Goal: Task Accomplishment & Management: Complete application form

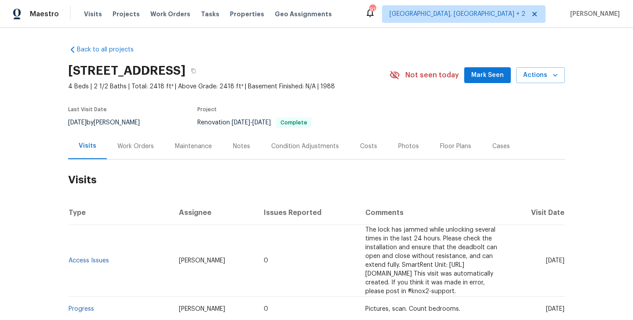
click at [146, 151] on div "Work Orders" at bounding box center [136, 146] width 58 height 26
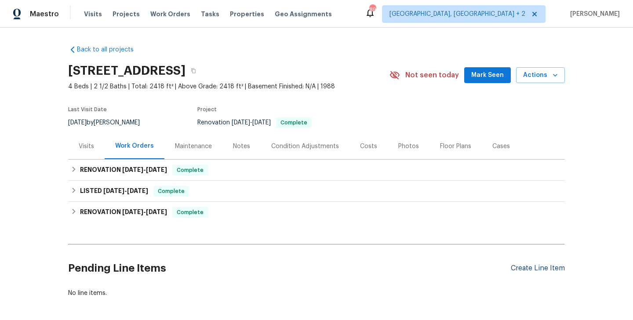
click at [525, 267] on div "Create Line Item" at bounding box center [538, 268] width 54 height 8
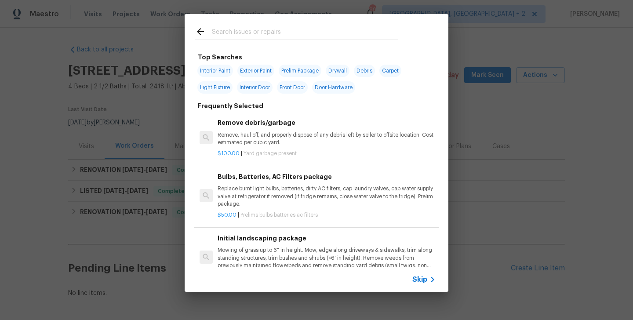
click at [218, 30] on input "text" at bounding box center [305, 32] width 187 height 13
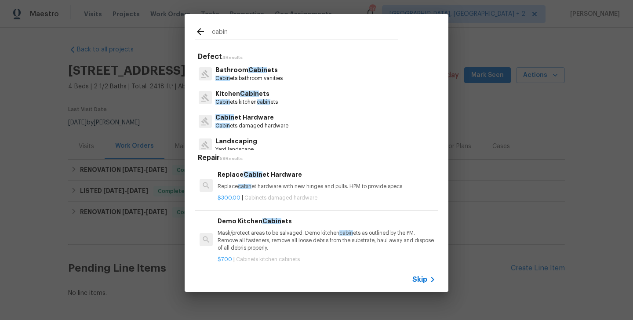
type input "cabin"
click at [264, 172] on h6 "Replace Cabin et Hardware" at bounding box center [327, 175] width 218 height 10
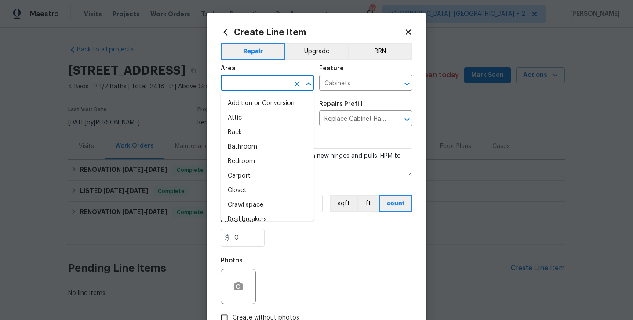
click at [230, 82] on input "text" at bounding box center [255, 84] width 69 height 14
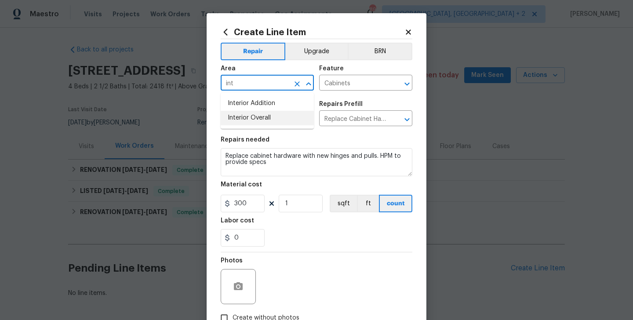
click at [234, 123] on li "Interior Overall" at bounding box center [267, 118] width 93 height 15
type input "Interior Overall"
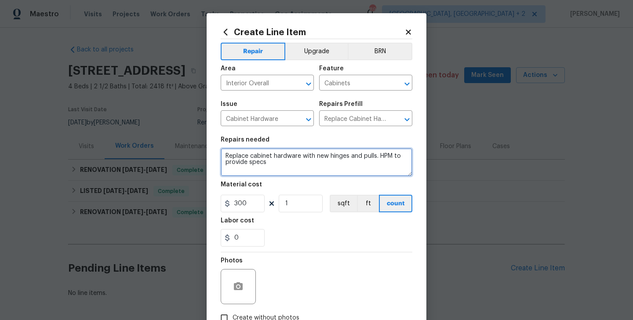
click at [263, 160] on textarea "Replace cabinet hardware with new hinges and pulls. HPM to provide specs" at bounding box center [317, 162] width 192 height 28
paste textarea "Some kitchen drawers are off the rollers or broken. Please inspect all drawers,…"
type textarea "Some kitchen drawers are off the rollers or broken. Please inspect all drawers,…"
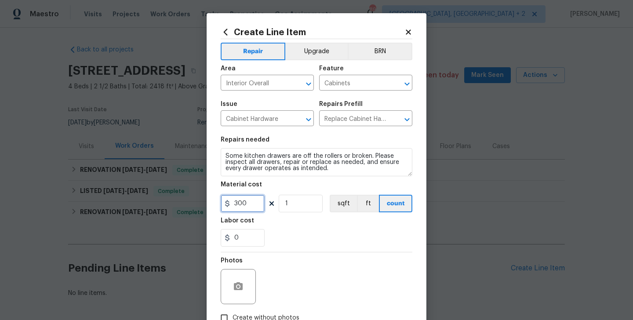
click at [236, 202] on input "300" at bounding box center [243, 204] width 44 height 18
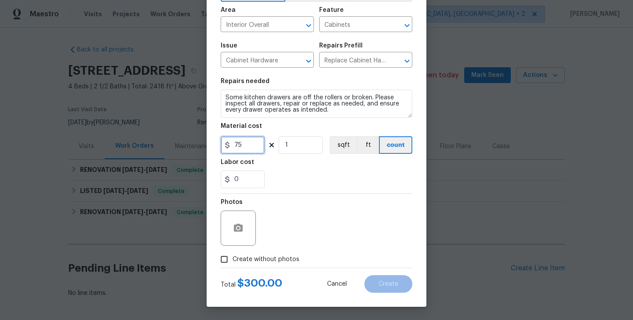
type input "75"
click at [250, 257] on span "Create without photos" at bounding box center [266, 259] width 67 height 9
click at [233, 257] on input "Create without photos" at bounding box center [224, 259] width 17 height 17
checkbox input "true"
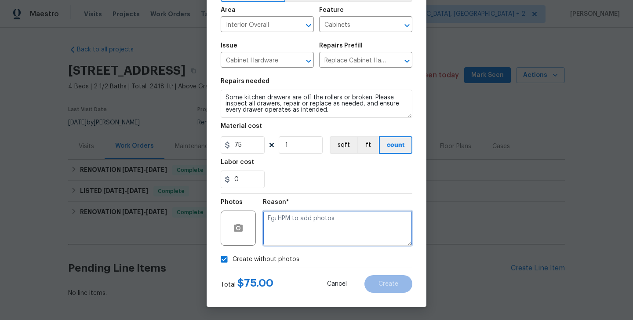
click at [326, 233] on textarea at bounding box center [338, 228] width 150 height 35
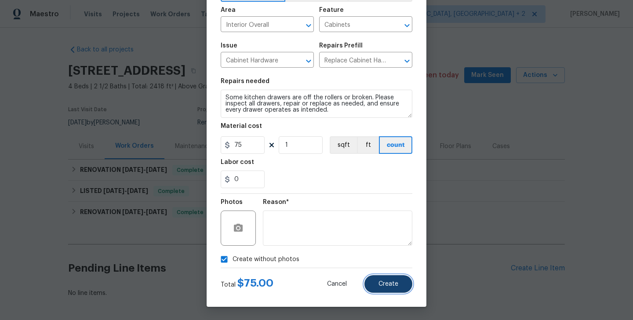
click at [388, 278] on button "Create" at bounding box center [389, 284] width 48 height 18
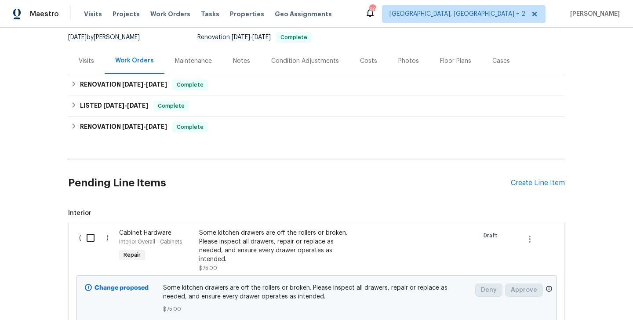
scroll to position [155, 0]
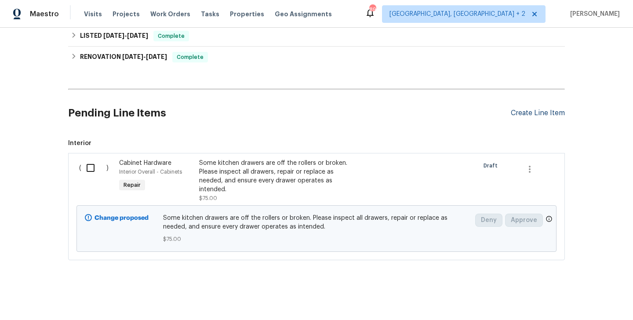
click at [534, 112] on div "Create Line Item" at bounding box center [538, 113] width 54 height 8
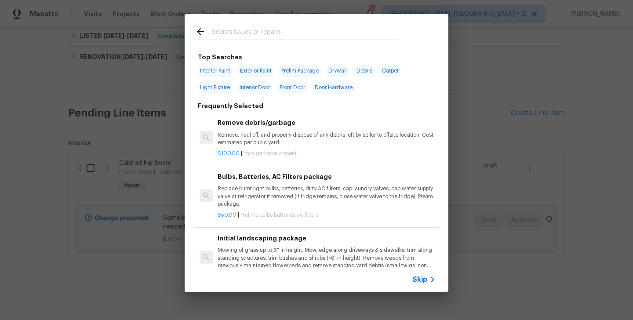
click at [239, 29] on input "text" at bounding box center [305, 32] width 187 height 13
click at [267, 68] on span "Exterior Paint" at bounding box center [256, 71] width 37 height 12
type input "Exterior Paint"
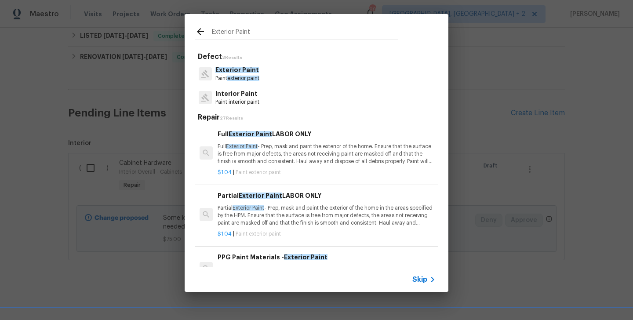
click at [238, 81] on span "exterior paint" at bounding box center [243, 78] width 32 height 5
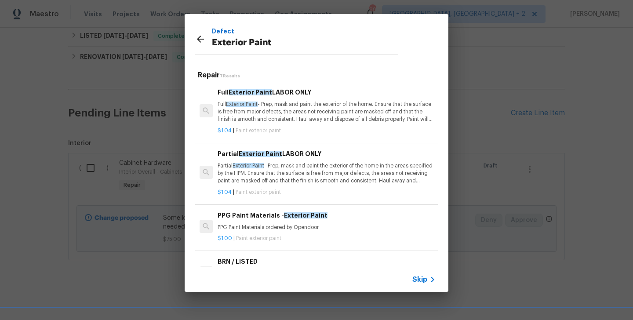
click at [254, 108] on p "Full Exterior Paint - Prep, mask and paint the exterior of the home. Ensure tha…" at bounding box center [327, 112] width 218 height 22
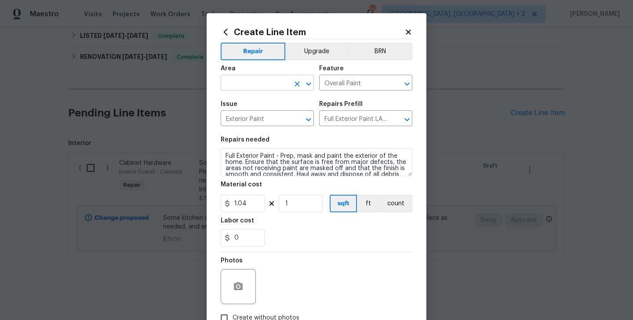
click at [242, 82] on input "text" at bounding box center [255, 84] width 69 height 14
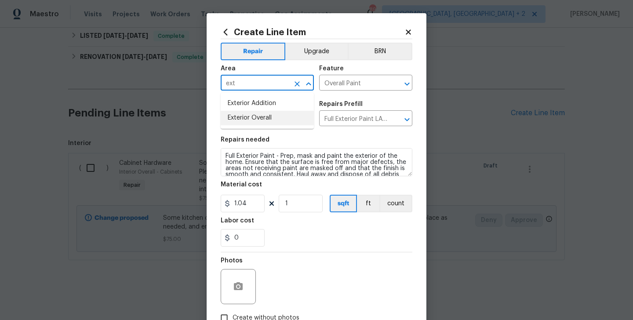
click at [252, 119] on li "Exterior Overall" at bounding box center [267, 118] width 93 height 15
type input "Exterior Overall"
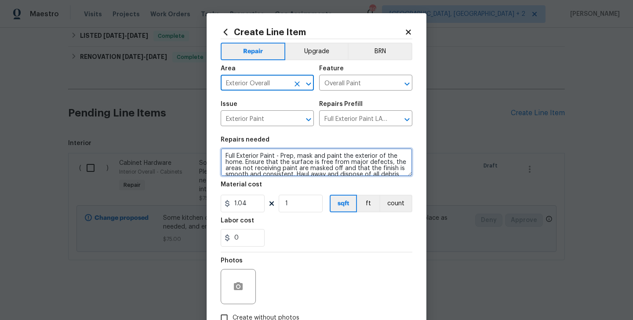
click at [258, 161] on textarea "Full Exterior Paint - Prep, mask and paint the exterior of the home. Ensure tha…" at bounding box center [317, 162] width 192 height 28
paste textarea "eedback received regarding visible cracks along the fireplace exterior. Please …"
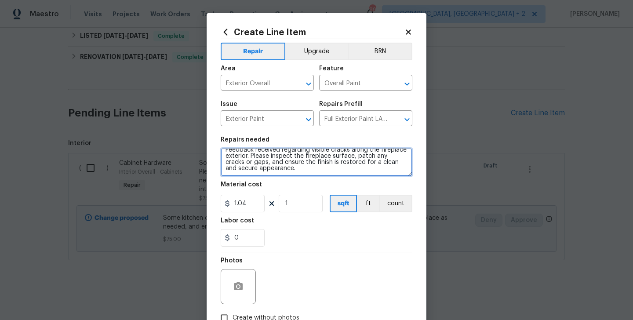
scroll to position [0, 0]
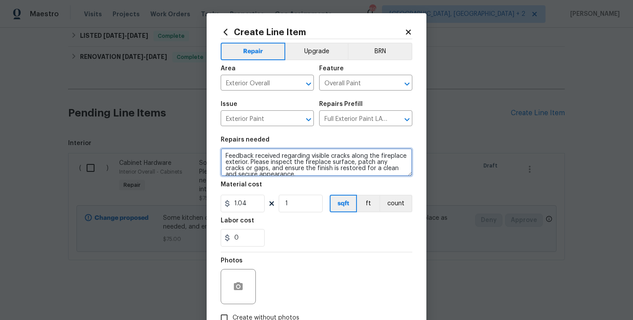
type textarea "Feedback received regarding visible cracks along the fireplace exterior. Please…"
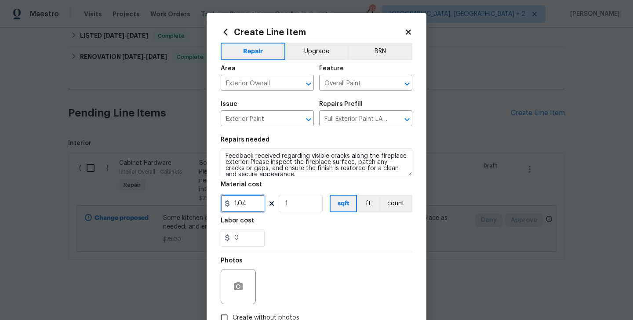
click at [249, 202] on input "1.04" at bounding box center [243, 204] width 44 height 18
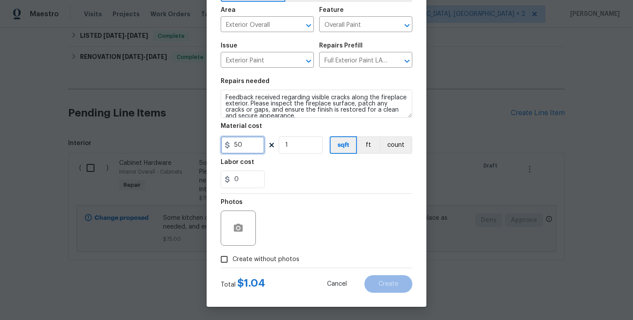
type input "50"
click at [249, 262] on span "Create without photos" at bounding box center [266, 259] width 67 height 9
click at [233, 262] on input "Create without photos" at bounding box center [224, 259] width 17 height 17
checkbox input "true"
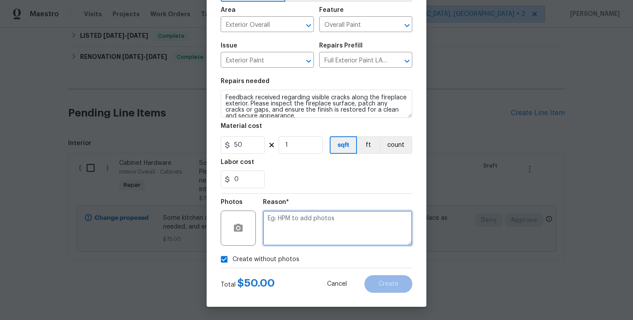
click at [322, 238] on textarea at bounding box center [338, 228] width 150 height 35
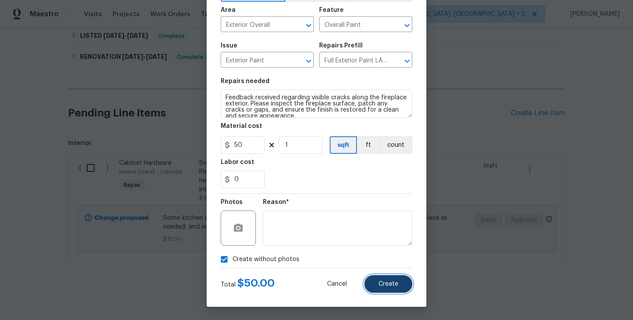
click at [384, 283] on span "Create" at bounding box center [389, 284] width 20 height 7
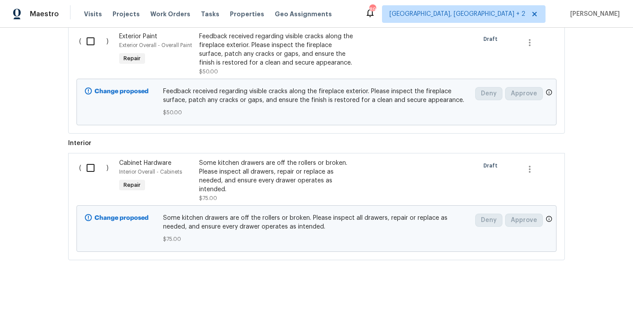
scroll to position [77, 0]
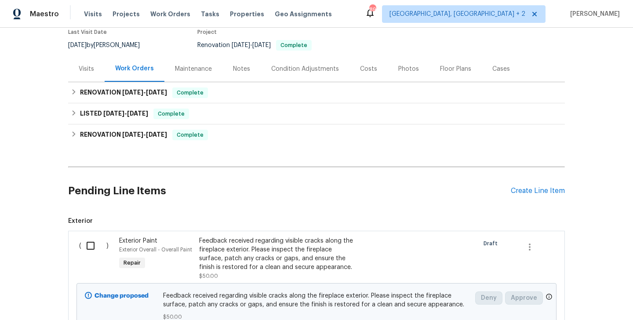
click at [93, 242] on input "checkbox" at bounding box center [93, 246] width 25 height 18
checkbox input "true"
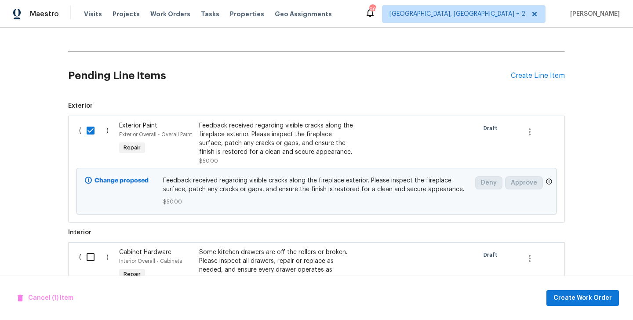
scroll to position [282, 0]
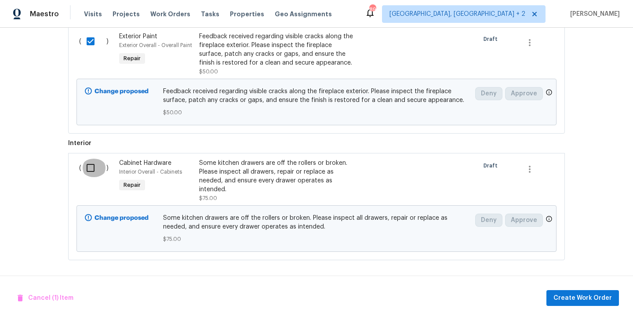
click at [92, 169] on input "checkbox" at bounding box center [93, 168] width 25 height 18
click at [562, 290] on button "Create Work Order" at bounding box center [583, 298] width 73 height 16
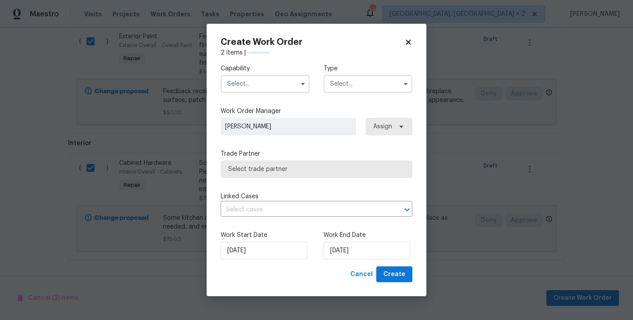
checkbox input "false"
click at [257, 86] on input "text" at bounding box center [265, 84] width 89 height 18
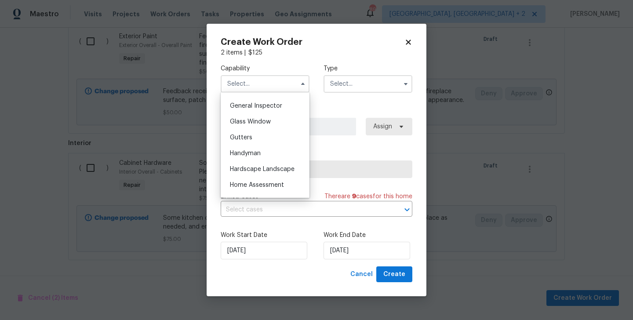
scroll to position [432, 0]
click at [256, 151] on span "Handyman" at bounding box center [245, 154] width 31 height 6
type input "Handyman"
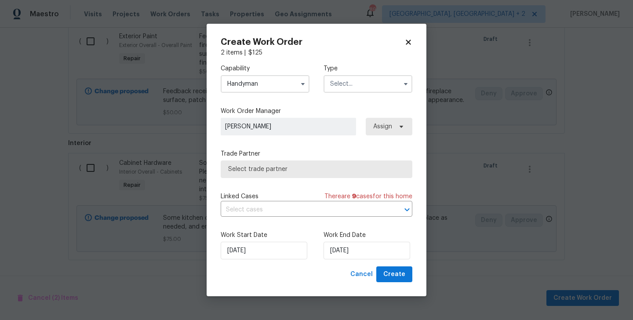
click at [344, 88] on input "text" at bounding box center [368, 84] width 89 height 18
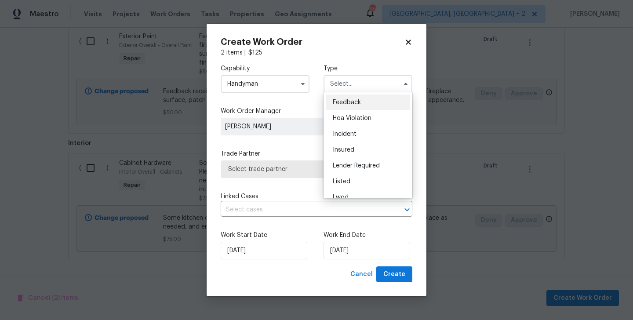
click at [356, 102] on span "Feedback" at bounding box center [347, 102] width 28 height 6
type input "Feedback"
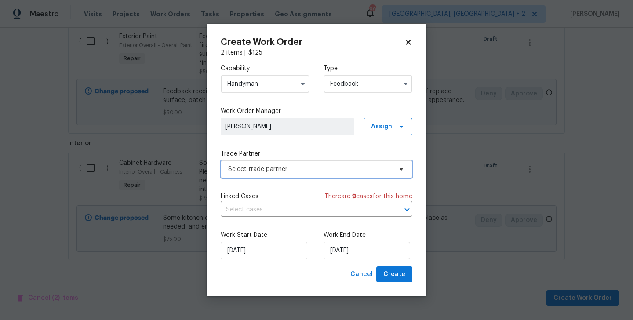
click at [271, 169] on span "Select trade partner" at bounding box center [310, 169] width 164 height 9
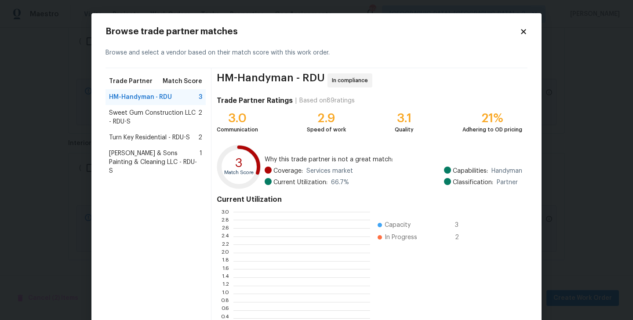
scroll to position [123, 137]
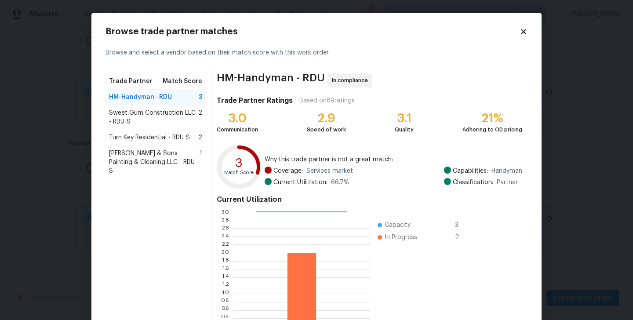
click at [142, 154] on span "Hodge & Sons Painting & Cleaning LLC - RDU-S" at bounding box center [154, 162] width 91 height 26
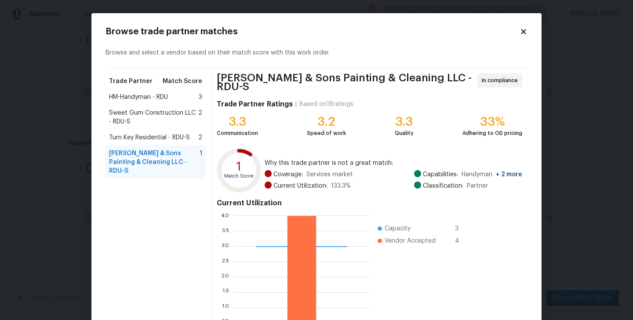
click at [127, 114] on span "Sweet Gum Construction LLC - RDU-S" at bounding box center [153, 118] width 89 height 18
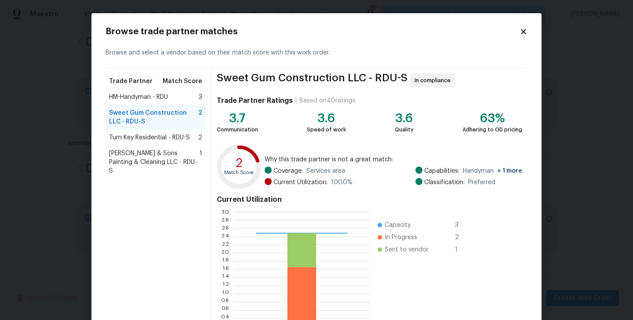
scroll to position [68, 0]
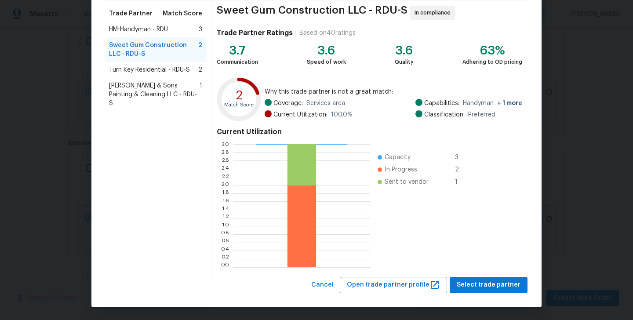
click at [145, 30] on span "HM-Handyman - RDU" at bounding box center [138, 29] width 59 height 9
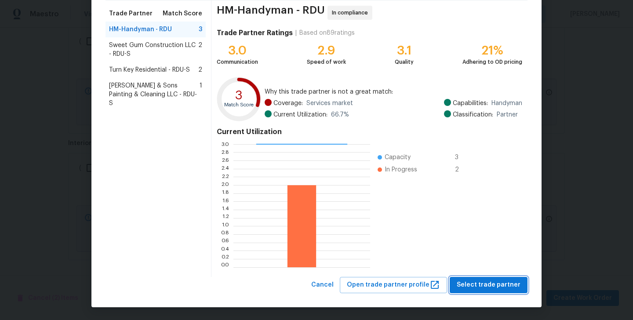
click at [484, 286] on span "Select trade partner" at bounding box center [489, 285] width 64 height 11
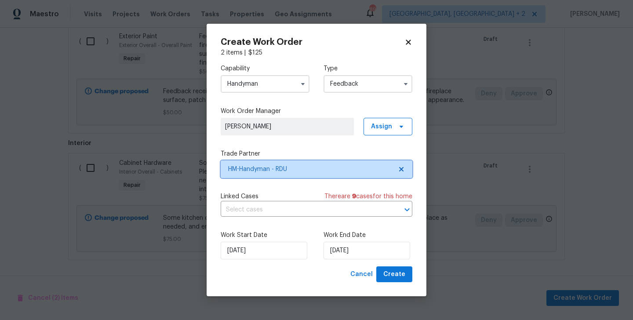
scroll to position [0, 0]
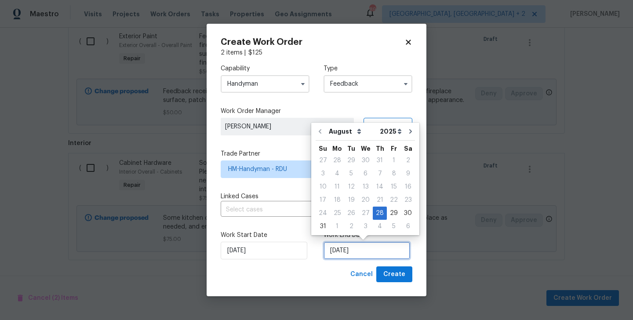
click at [354, 255] on input "28/08/2025" at bounding box center [367, 251] width 87 height 18
click at [405, 212] on div "30" at bounding box center [408, 213] width 14 height 12
type input "30/08/2025"
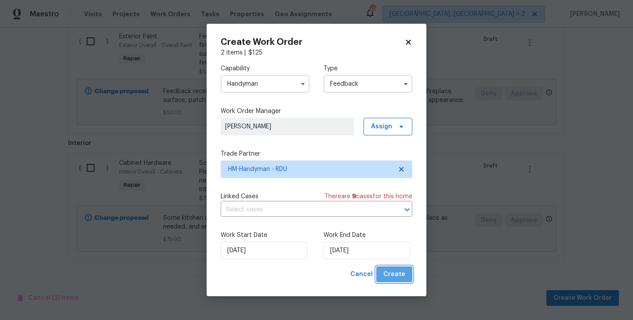
click at [401, 268] on button "Create" at bounding box center [395, 275] width 36 height 16
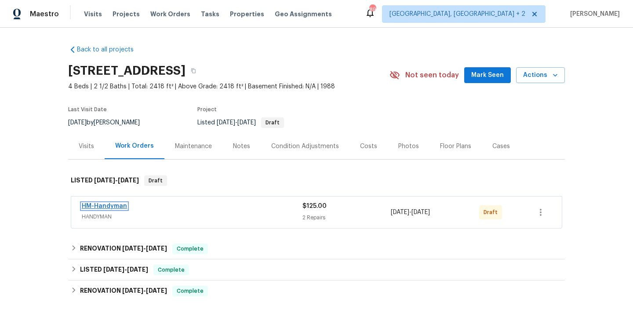
click at [121, 208] on link "HM-Handyman" at bounding box center [104, 206] width 45 height 6
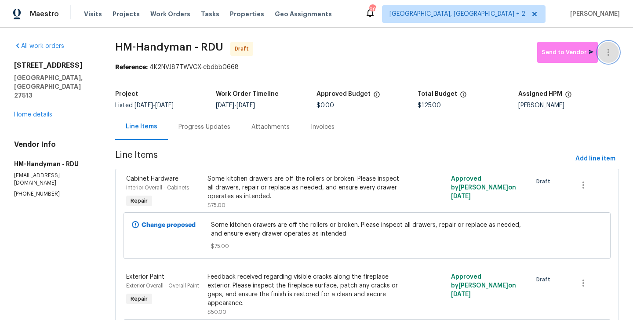
click at [611, 49] on icon "button" at bounding box center [609, 52] width 11 height 11
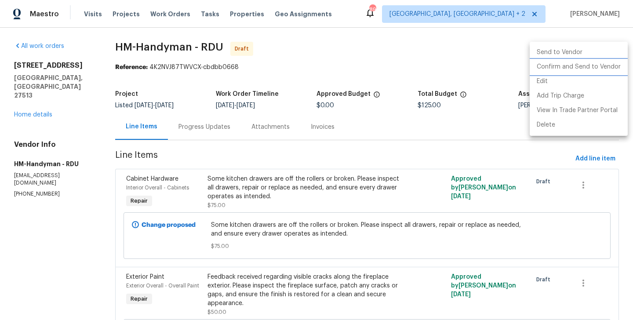
click at [611, 72] on li "Confirm and Send to Vendor" at bounding box center [579, 67] width 98 height 15
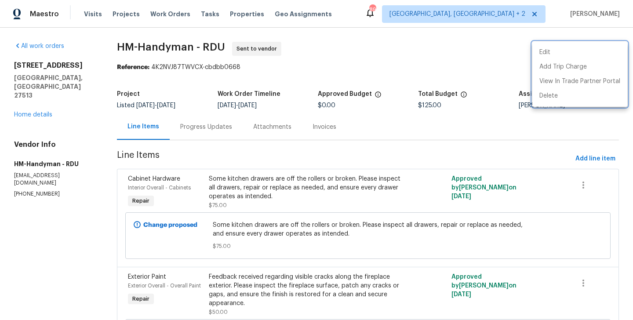
click at [216, 135] on div at bounding box center [316, 160] width 633 height 320
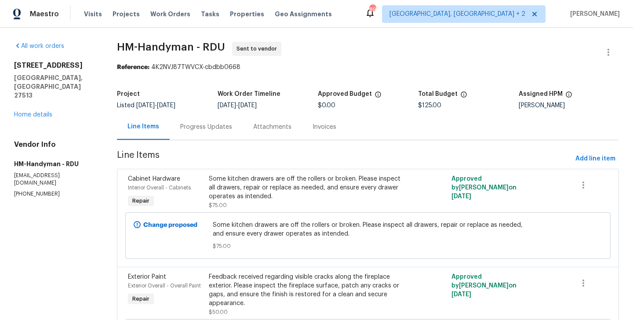
click at [216, 135] on div "Progress Updates" at bounding box center [206, 127] width 73 height 26
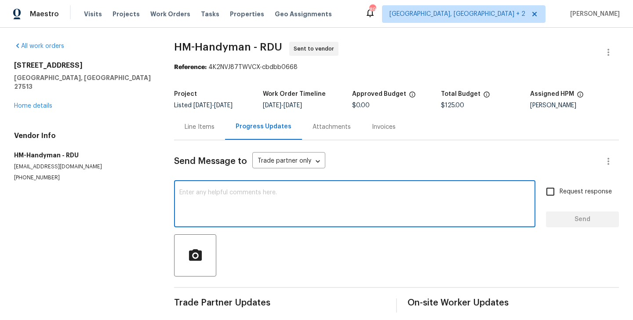
click at [256, 217] on textarea at bounding box center [354, 205] width 351 height 31
paste textarea "Hi, this is Blessida with Opendoor. I’m confirming you received the WO for the …"
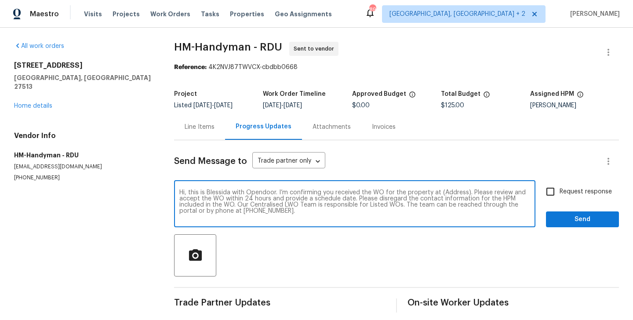
click at [455, 192] on textarea "Hi, this is Blessida with Opendoor. I’m confirming you received the WO for the …" at bounding box center [354, 205] width 351 height 31
paste textarea "316 Arlington Rdg, Cary, NC 27513"
type textarea "Hi, this is Blessida with Opendoor. I’m confirming you received the WO for the …"
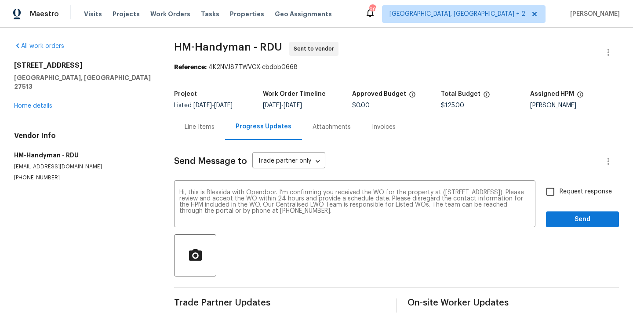
click at [578, 189] on span "Request response" at bounding box center [586, 191] width 52 height 9
click at [560, 189] on input "Request response" at bounding box center [550, 192] width 18 height 18
checkbox input "true"
click at [566, 211] on div "Request response Send" at bounding box center [582, 205] width 73 height 45
click at [565, 220] on span "Send" at bounding box center [582, 219] width 59 height 11
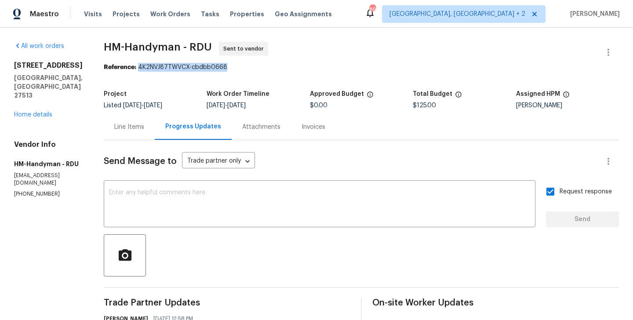
drag, startPoint x: 146, startPoint y: 68, endPoint x: 245, endPoint y: 68, distance: 99.0
click at [245, 68] on div "Reference: 4K2NVJ87TWVCX-cbdbb0668" at bounding box center [362, 67] width 516 height 9
copy div "4K2NVJ87TWVCX-cbdbb0668"
click at [145, 139] on div "Line Items" at bounding box center [129, 127] width 51 height 26
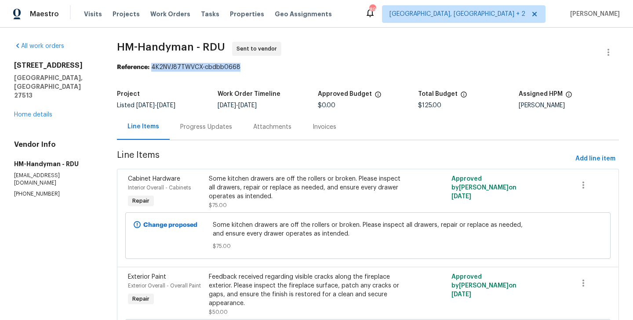
drag, startPoint x: 152, startPoint y: 68, endPoint x: 291, endPoint y: 68, distance: 139.0
click at [291, 68] on div "Reference: 4K2NVJ87TWVCX-cbdbb0668" at bounding box center [368, 67] width 502 height 9
copy div "4K2NVJ87TWVCX-cbdbb0668"
click at [196, 112] on div "Project Listed 8/28/2025 - 8/30/2025 Work Order Timeline 8/28/2025 - 8/30/2025 …" at bounding box center [368, 100] width 502 height 28
click at [200, 119] on div "Progress Updates" at bounding box center [206, 127] width 73 height 26
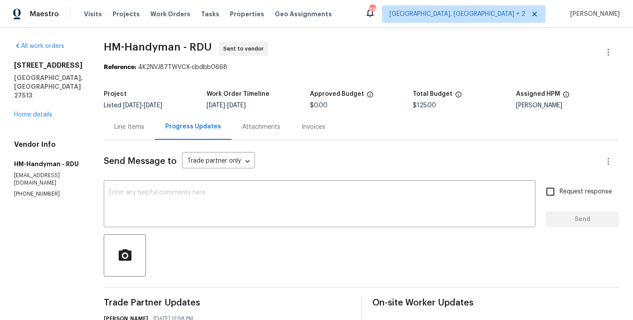
click at [144, 123] on div "Line Items" at bounding box center [129, 127] width 30 height 9
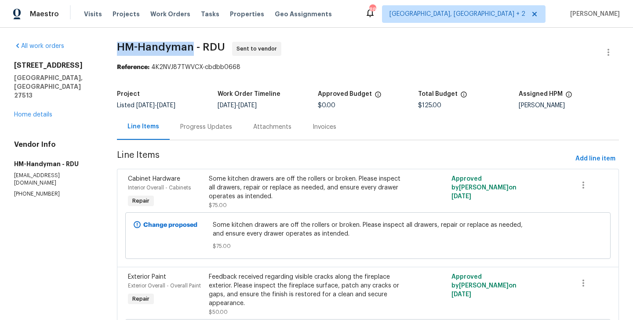
drag, startPoint x: 108, startPoint y: 46, endPoint x: 191, endPoint y: 49, distance: 83.7
click at [191, 49] on div "All work orders 316 Arlington Rdg Cary, NC 27513 Home details Vendor Info HM-Ha…" at bounding box center [316, 213] width 633 height 371
copy span "HM-Handyman"
click at [44, 112] on link "Home details" at bounding box center [33, 115] width 38 height 6
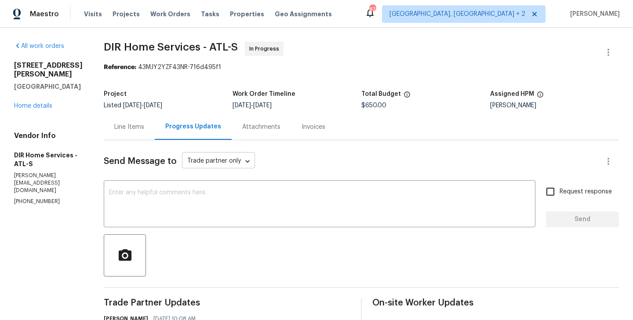
scroll to position [125, 0]
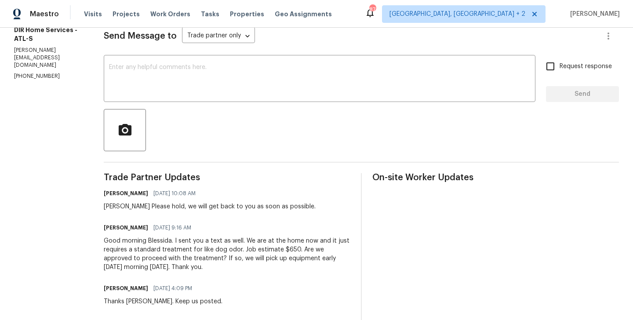
click at [127, 206] on div "Kenneth Please hold, we will get back to you as soon as possible." at bounding box center [210, 206] width 212 height 9
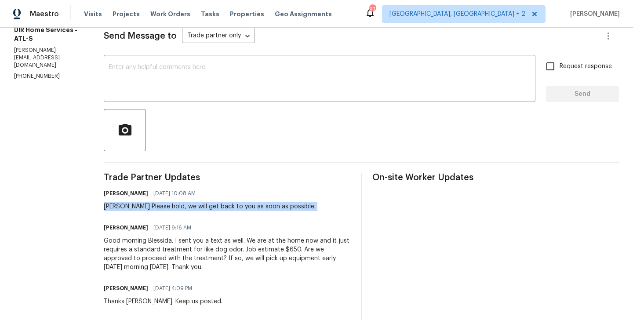
click at [127, 206] on div "Kenneth Please hold, we will get back to you as soon as possible." at bounding box center [210, 206] width 212 height 9
click at [120, 206] on div "Kenneth Please hold, we will get back to you as soon as possible." at bounding box center [210, 206] width 212 height 9
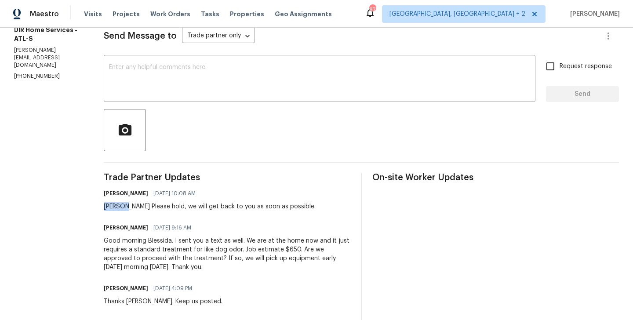
click at [120, 206] on div "Kenneth Please hold, we will get back to you as soon as possible." at bounding box center [210, 206] width 212 height 9
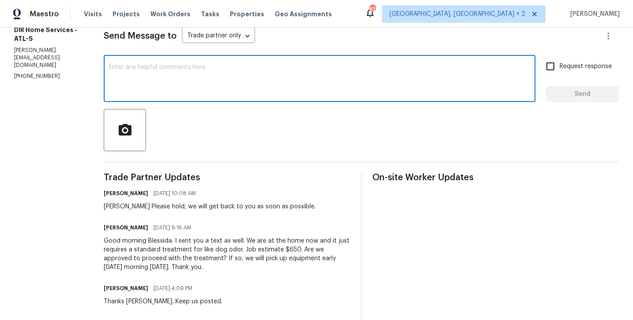
click at [170, 84] on textarea at bounding box center [319, 79] width 421 height 31
paste textarea "Kenneth"
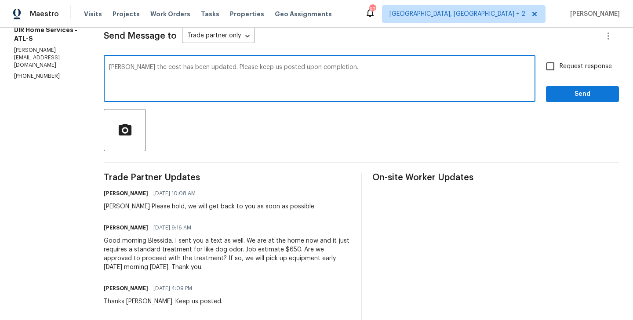
type textarea "Kenneth the cost has been updated. Please keep us posted upon completion."
click at [571, 67] on span "Request response" at bounding box center [586, 66] width 52 height 9
click at [560, 67] on input "Request response" at bounding box center [550, 66] width 18 height 18
checkbox input "true"
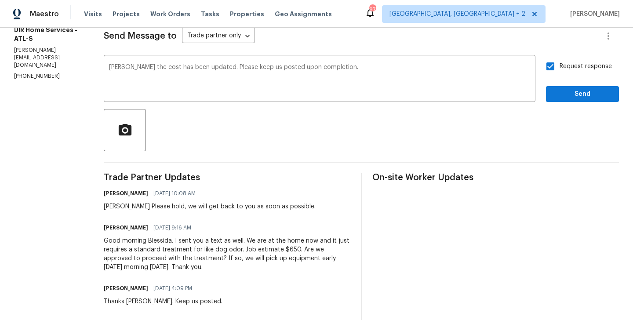
click at [571, 105] on div "Send Message to Trade partner only Trade partner only ​ Kenneth the cost has be…" at bounding box center [362, 308] width 516 height 587
click at [561, 82] on div "Request response Send" at bounding box center [582, 79] width 73 height 45
click at [561, 88] on button "Send" at bounding box center [582, 94] width 73 height 16
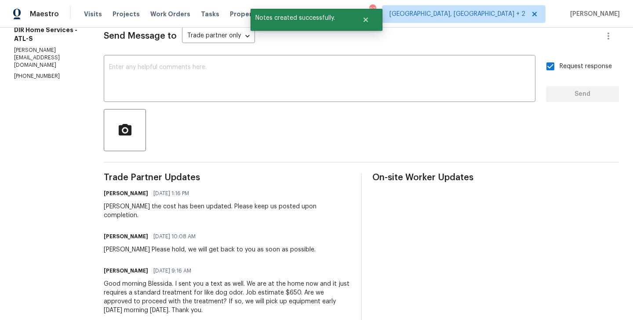
scroll to position [0, 0]
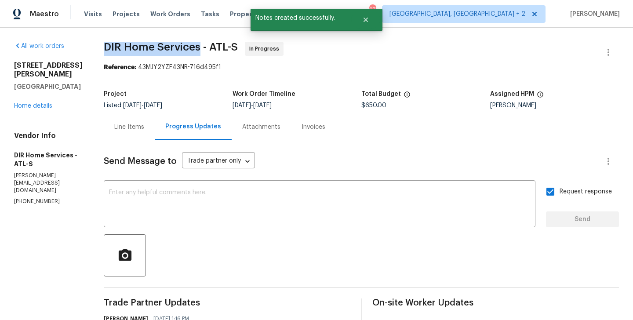
drag, startPoint x: 110, startPoint y: 49, endPoint x: 206, endPoint y: 48, distance: 96.8
copy span "DIR Home Services"
click at [27, 103] on link "Home details" at bounding box center [33, 106] width 38 height 6
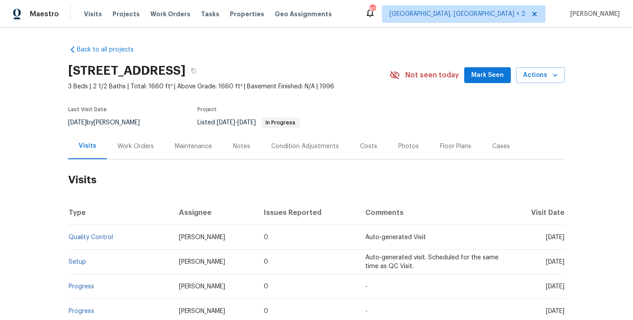
click at [144, 146] on div "Work Orders" at bounding box center [135, 146] width 37 height 9
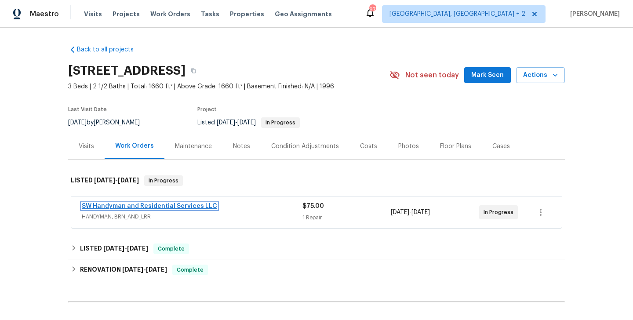
click at [171, 205] on link "SW Handyman and Residential Services LLC" at bounding box center [149, 206] width 135 height 6
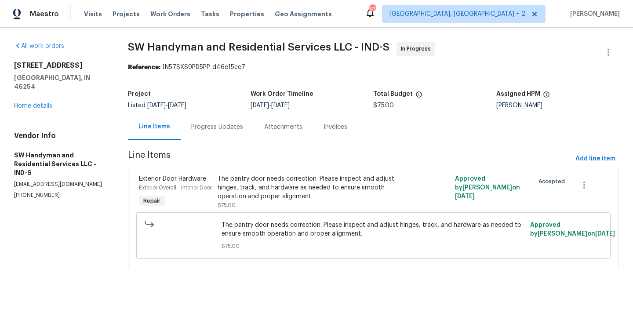
click at [214, 129] on div "Progress Updates" at bounding box center [217, 127] width 52 height 9
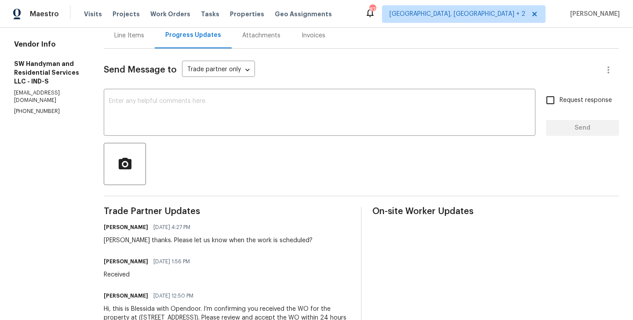
scroll to position [40, 0]
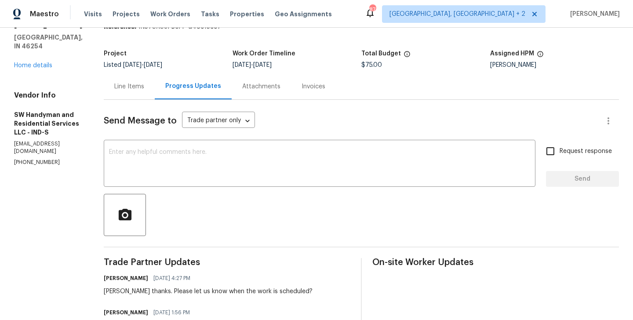
click at [37, 159] on p "[PHONE_NUMBER]" at bounding box center [48, 162] width 69 height 7
click at [37, 159] on p "(864) 417-2898" at bounding box center [48, 162] width 69 height 7
copy p "(864) 417-2898"
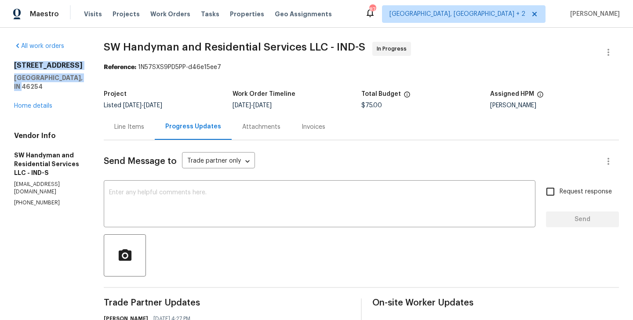
drag, startPoint x: 85, startPoint y: 78, endPoint x: 9, endPoint y: 68, distance: 76.8
click at [9, 68] on div "All work orders 6154 Tybalt Cir Indianapolis, IN 46254 Home details Vendor Info…" at bounding box center [316, 246] width 633 height 437
copy div "6154 Tybalt Cir Indianapolis, IN 46254"
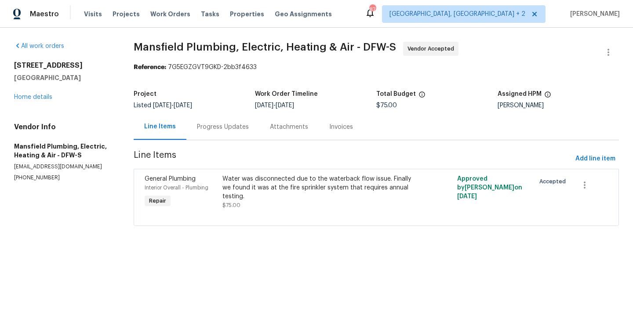
click at [216, 133] on div "Progress Updates" at bounding box center [223, 127] width 73 height 26
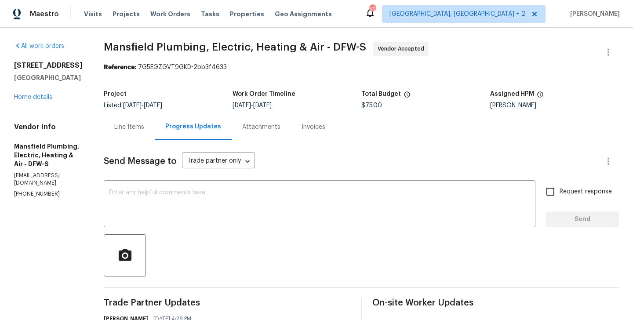
click at [29, 190] on p "[PHONE_NUMBER]" at bounding box center [48, 193] width 69 height 7
click at [144, 126] on div "Line Items" at bounding box center [129, 127] width 30 height 9
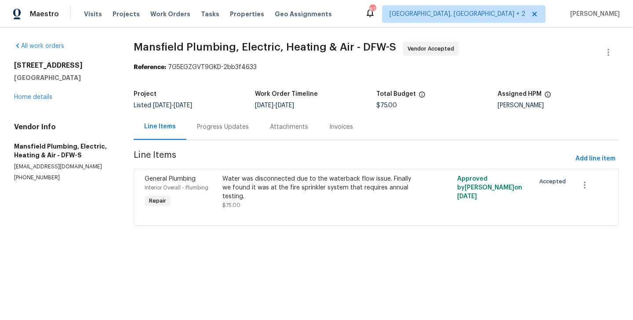
click at [243, 183] on div "Water was disconnected due to the waterback flow issue. Finally we found it was…" at bounding box center [318, 188] width 190 height 26
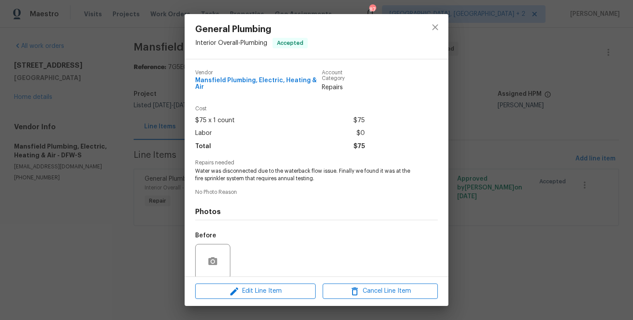
click at [500, 225] on div "General Plumbing Interior Overall - Plumbing Accepted Vendor Mansfield Plumbing…" at bounding box center [316, 160] width 633 height 320
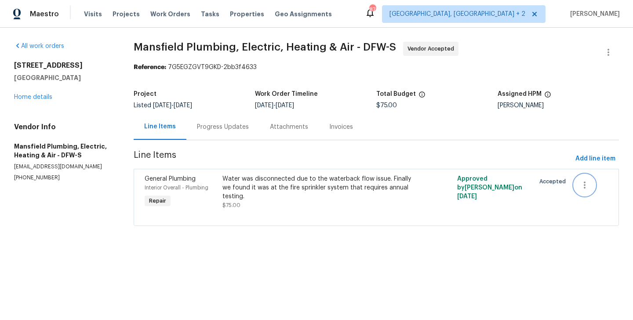
click at [590, 184] on icon "button" at bounding box center [585, 185] width 11 height 11
click at [590, 191] on li "Cancel" at bounding box center [591, 185] width 34 height 15
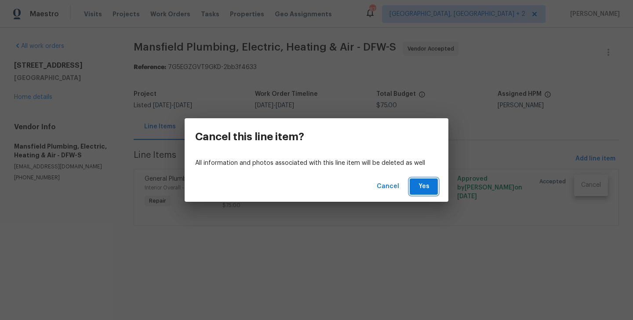
click at [417, 186] on span "Yes" at bounding box center [424, 186] width 14 height 11
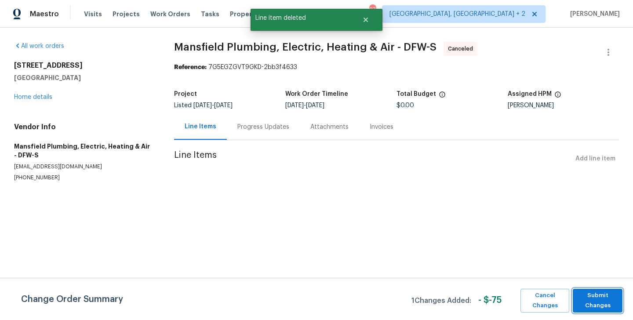
click at [599, 306] on span "Submit Changes" at bounding box center [598, 301] width 41 height 20
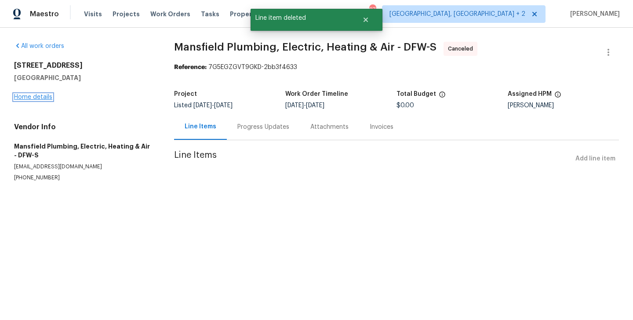
click at [32, 99] on link "Home details" at bounding box center [33, 97] width 38 height 6
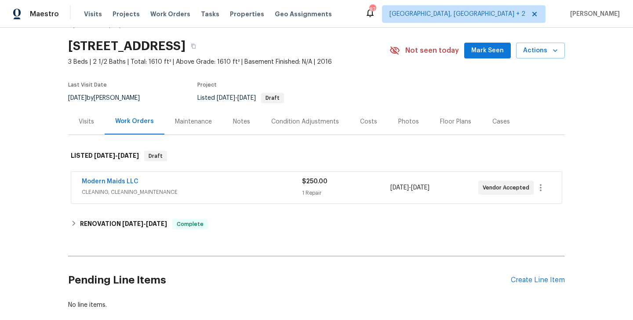
scroll to position [74, 0]
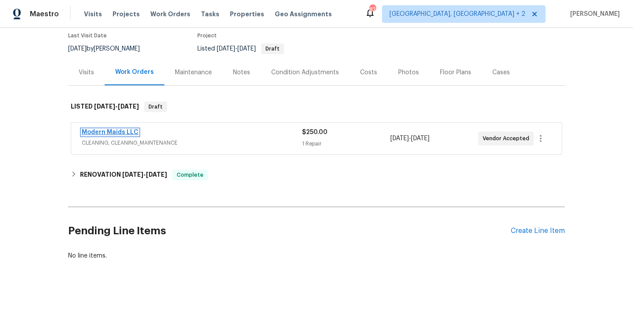
click at [118, 131] on link "Modern Maids LLC" at bounding box center [110, 132] width 57 height 6
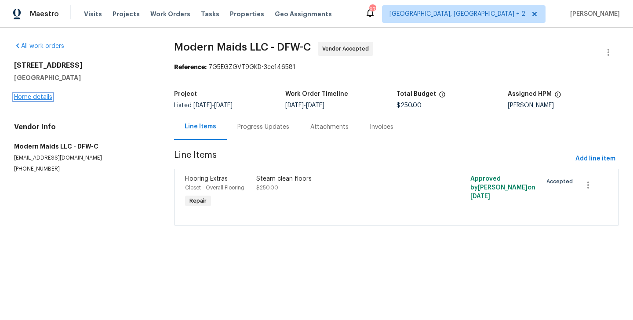
click at [40, 95] on link "Home details" at bounding box center [33, 97] width 38 height 6
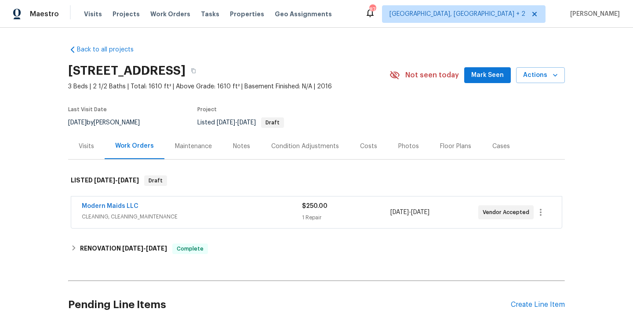
scroll to position [74, 0]
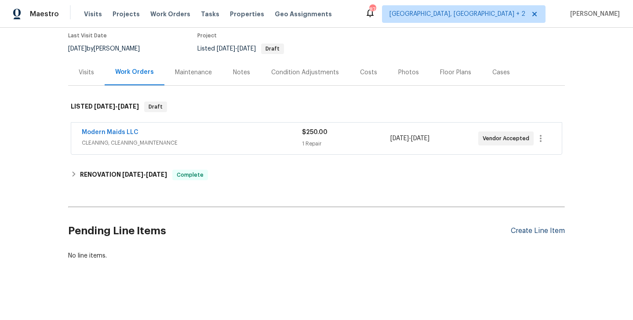
click at [522, 234] on div "Create Line Item" at bounding box center [538, 231] width 54 height 8
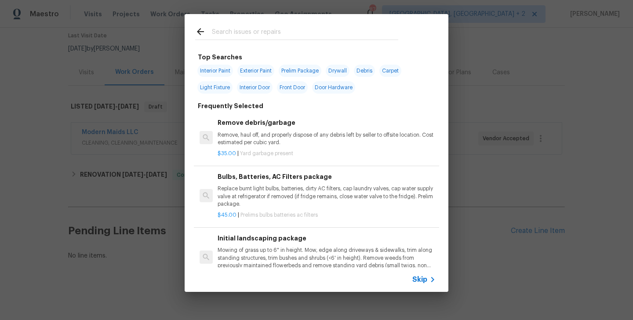
click at [267, 22] on div at bounding box center [297, 31] width 224 height 35
click at [260, 33] on input "text" at bounding box center [305, 32] width 187 height 13
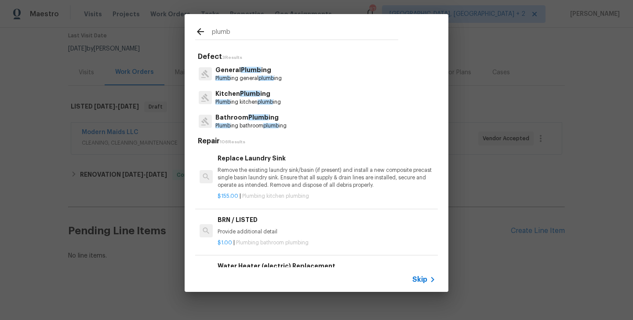
type input "plumb"
click at [257, 76] on p "Plumb ing general plumb ing" at bounding box center [249, 78] width 66 height 7
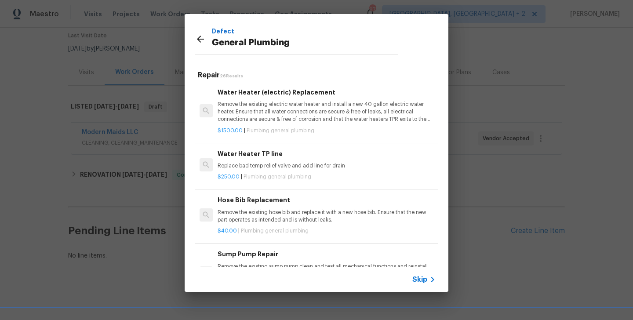
click at [272, 102] on p "Remove the existing electric water heater and install a new 40 gallon electric …" at bounding box center [327, 112] width 218 height 22
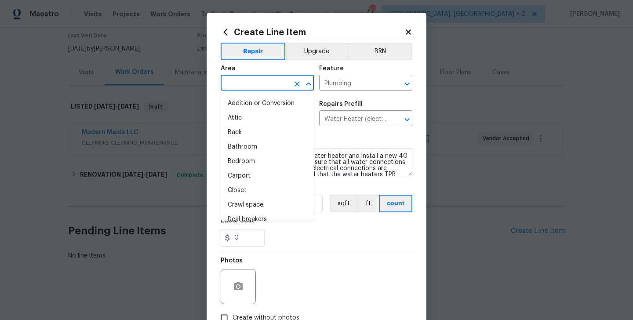
click at [254, 84] on input "text" at bounding box center [255, 84] width 69 height 14
type input "i"
type input "n"
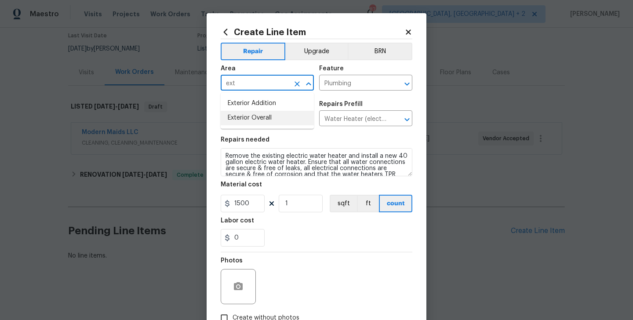
click at [253, 118] on li "Exterior Overall" at bounding box center [267, 118] width 93 height 15
type input "Exterior Overall"
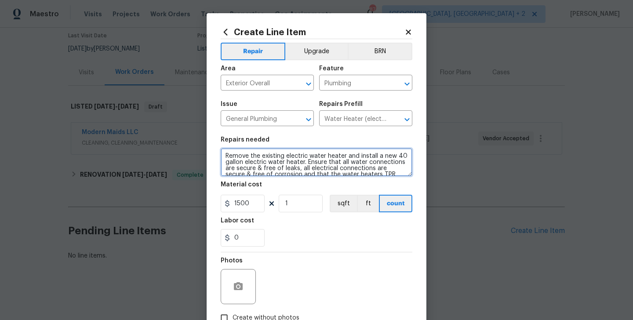
click at [266, 153] on textarea "Remove the existing electric water heater and install a new 40 gallon electric …" at bounding box center [317, 162] width 192 height 28
paste textarea "Water was disconnected due to the waterback flow issue. Finally we found it was…"
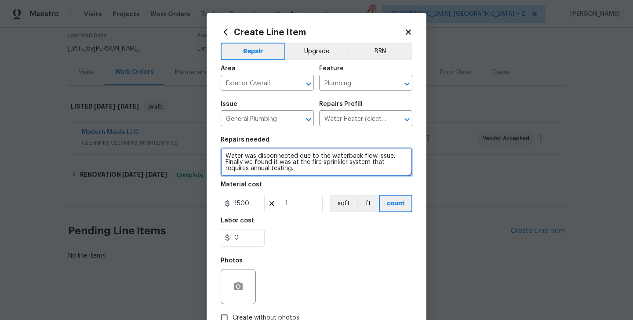
type textarea "Water was disconnected due to the waterback flow issue. Finally we found it was…"
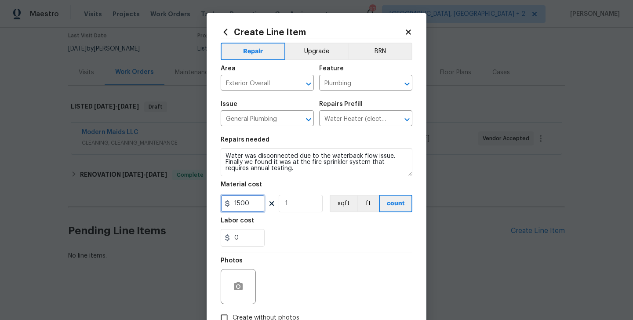
click at [245, 203] on input "1500" at bounding box center [243, 204] width 44 height 18
type input "75"
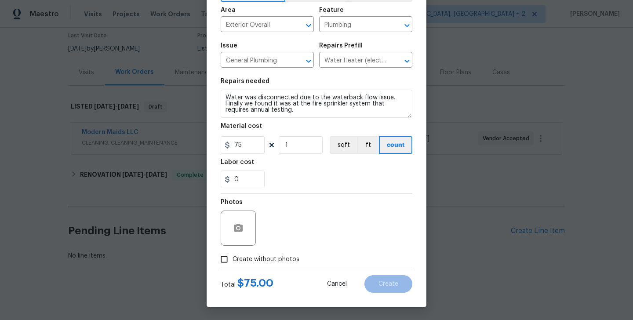
click at [268, 260] on span "Create without photos" at bounding box center [266, 259] width 67 height 9
click at [233, 260] on input "Create without photos" at bounding box center [224, 259] width 17 height 17
checkbox input "true"
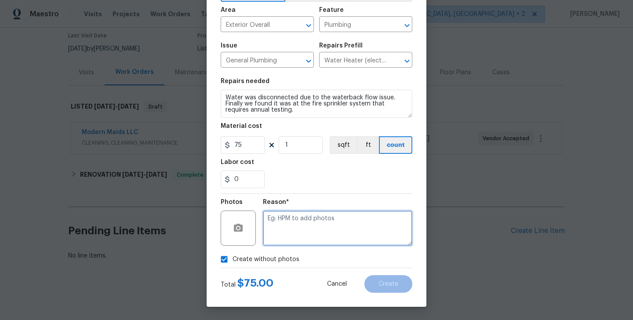
click at [325, 234] on textarea at bounding box center [338, 228] width 150 height 35
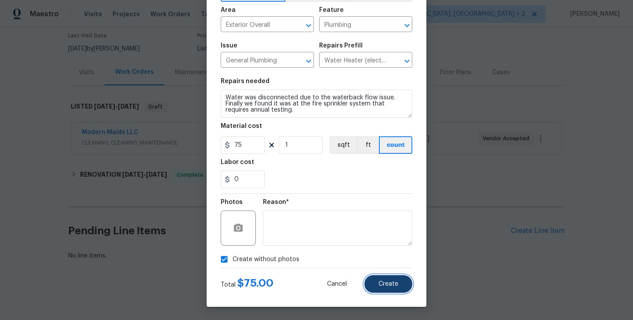
click at [403, 283] on button "Create" at bounding box center [389, 284] width 48 height 18
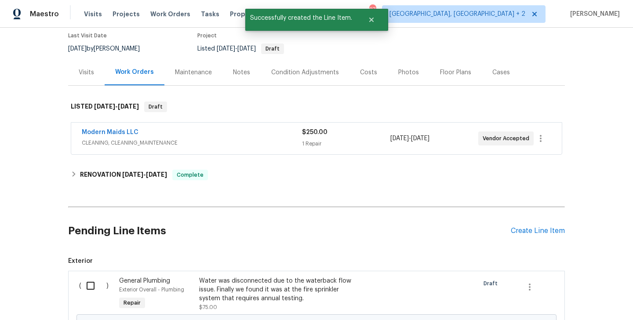
scroll to position [183, 0]
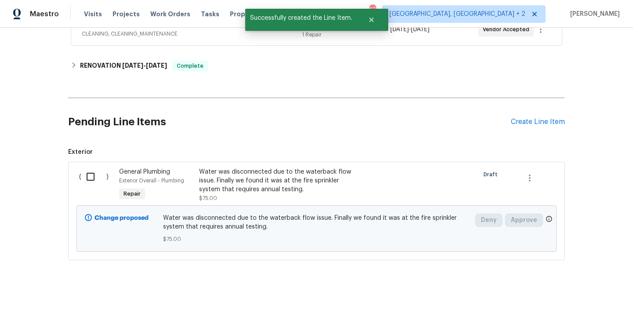
click at [100, 174] on input "checkbox" at bounding box center [93, 177] width 25 height 18
checkbox input "true"
click at [577, 299] on span "Create Work Order" at bounding box center [583, 298] width 59 height 11
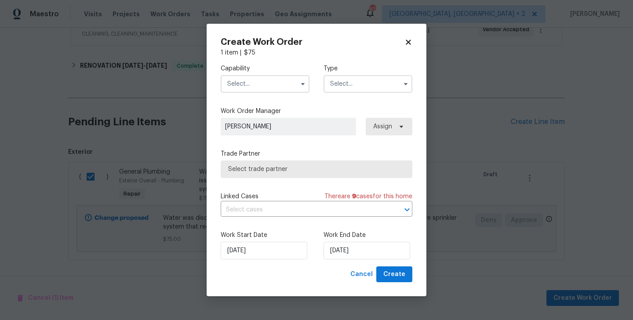
click at [249, 78] on input "text" at bounding box center [265, 84] width 89 height 18
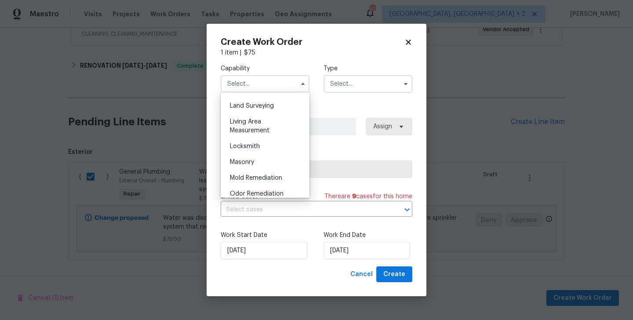
scroll to position [697, 0]
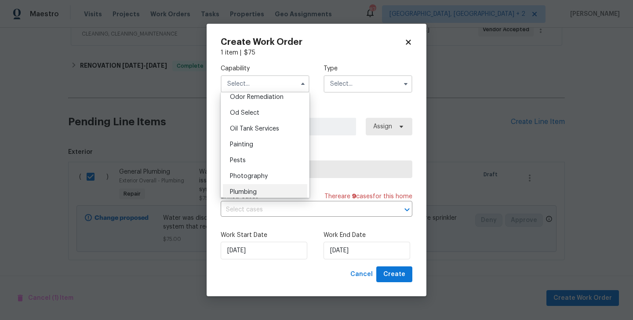
click at [254, 194] on span "Plumbing" at bounding box center [243, 192] width 27 height 6
type input "Plumbing"
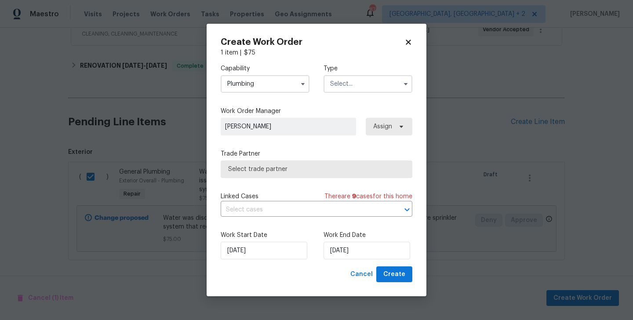
click at [383, 83] on input "text" at bounding box center [368, 84] width 89 height 18
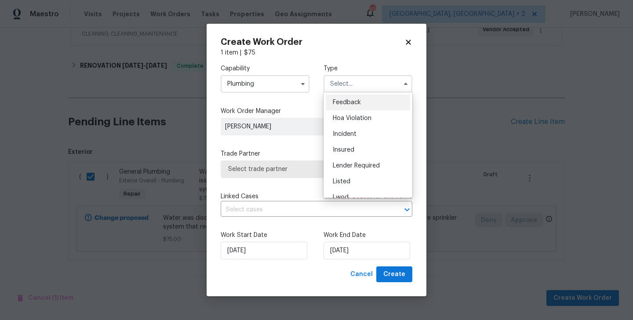
click at [375, 106] on div "Feedback" at bounding box center [368, 103] width 84 height 16
type input "Feedback"
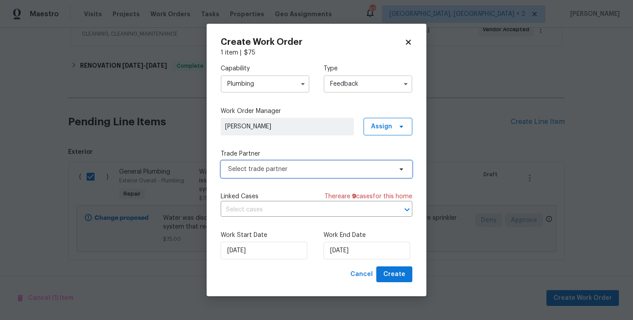
click at [300, 167] on span "Select trade partner" at bounding box center [310, 169] width 164 height 9
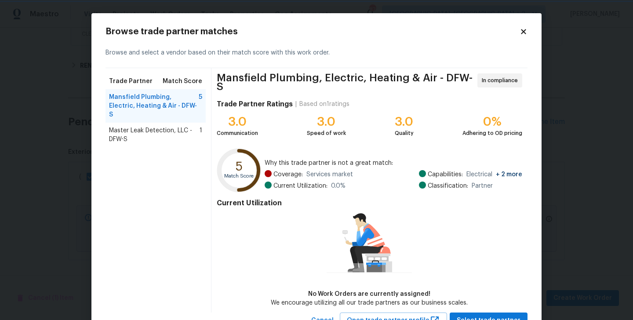
scroll to position [32, 0]
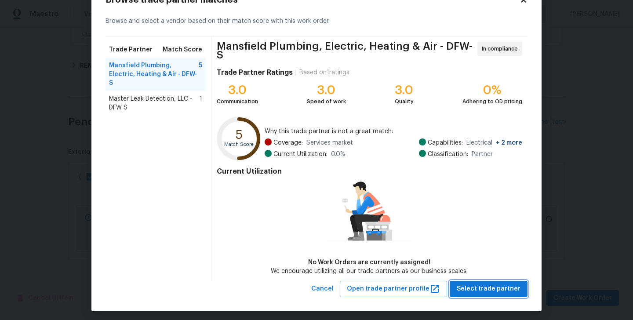
click at [494, 284] on span "Select trade partner" at bounding box center [489, 289] width 64 height 11
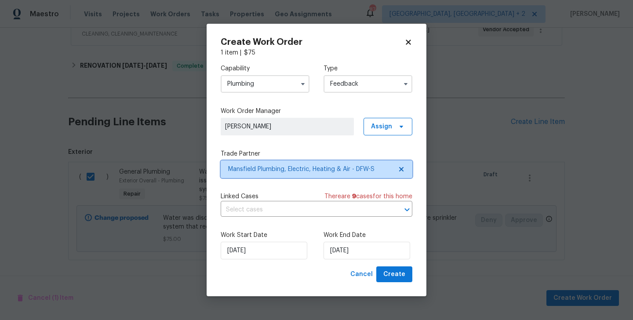
scroll to position [0, 0]
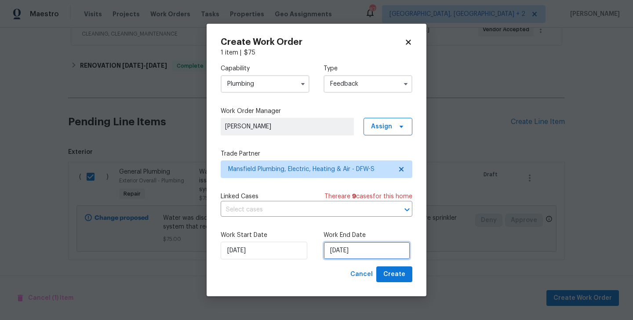
click at [356, 249] on input "28/08/2025" at bounding box center [367, 251] width 87 height 18
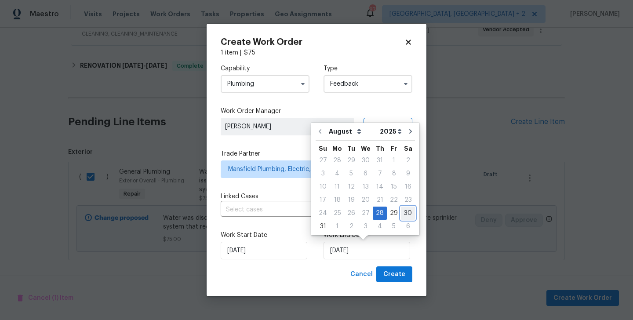
click at [406, 216] on div "30" at bounding box center [408, 213] width 14 height 12
type input "30/08/2025"
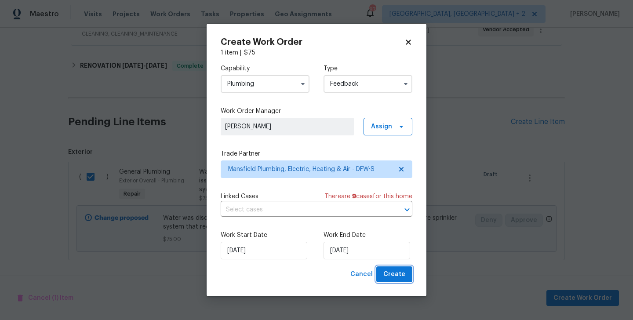
click at [405, 271] on span "Create" at bounding box center [395, 274] width 22 height 11
checkbox input "false"
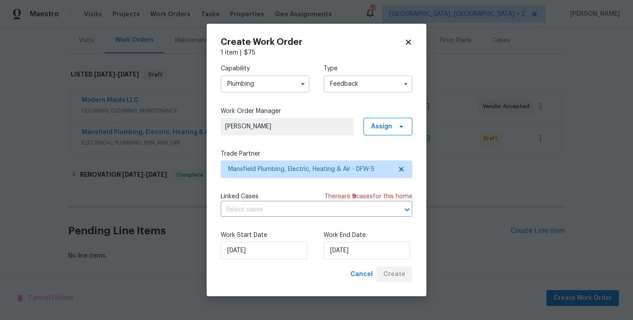
scroll to position [106, 0]
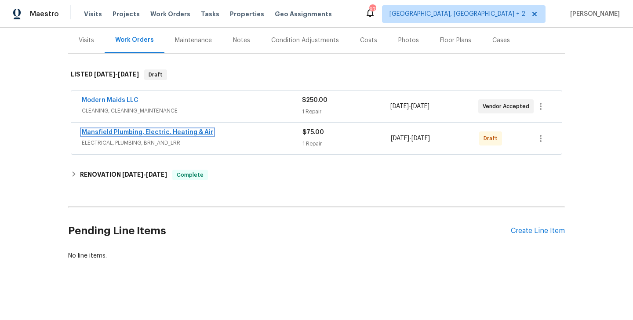
click at [179, 130] on link "Mansfield Plumbing, Electric, Heating & Air" at bounding box center [148, 132] width 132 height 6
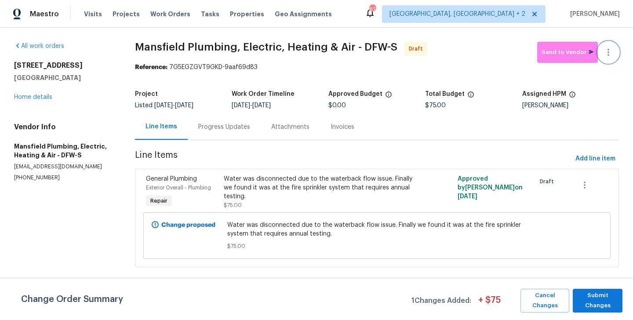
click at [612, 43] on button "button" at bounding box center [608, 52] width 21 height 21
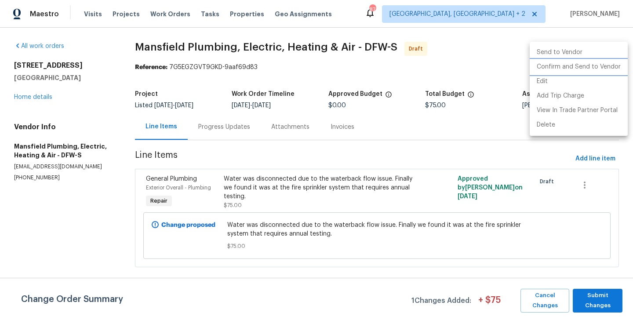
click at [612, 69] on li "Confirm and Send to Vendor" at bounding box center [579, 67] width 98 height 15
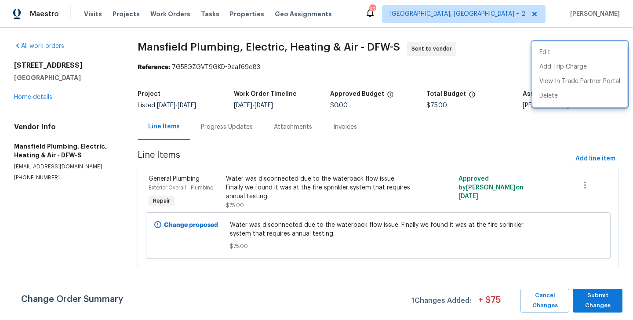
click at [228, 134] on div at bounding box center [316, 160] width 633 height 320
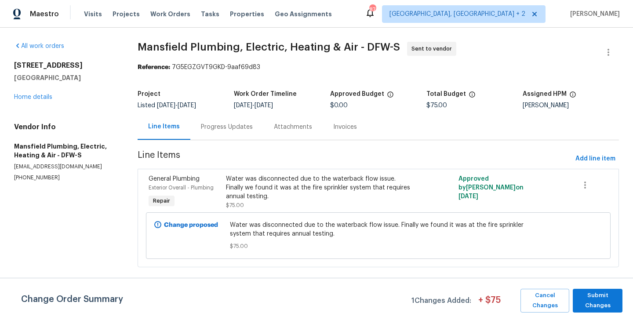
click at [228, 134] on div "Progress Updates" at bounding box center [226, 127] width 73 height 26
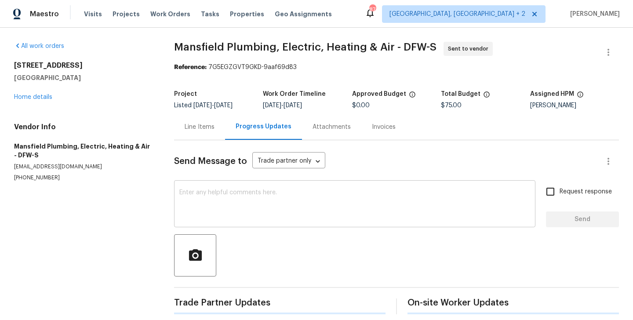
click at [265, 224] on div "x ​" at bounding box center [355, 205] width 362 height 45
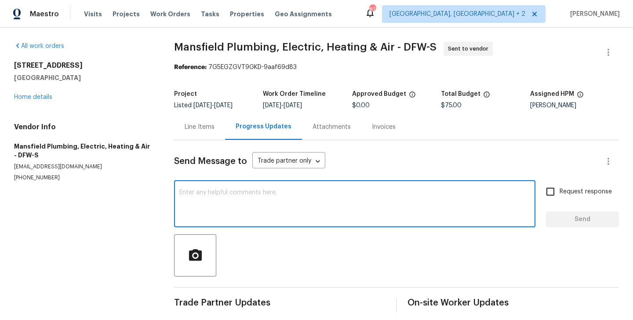
paste textarea "Hi, this is Blessida with Opendoor. I’m confirming you received the WO for the …"
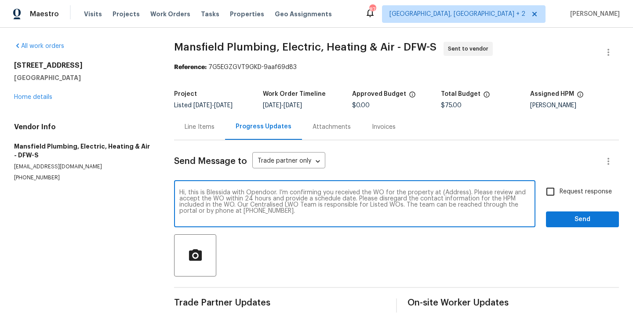
click at [451, 190] on textarea "Hi, this is Blessida with Opendoor. I’m confirming you received the WO for the …" at bounding box center [354, 205] width 351 height 31
paste textarea "4224 Tallulah Dr, Plano, TX 75074"
type textarea "Hi, this is Blessida with Opendoor. I’m confirming you received the WO for the …"
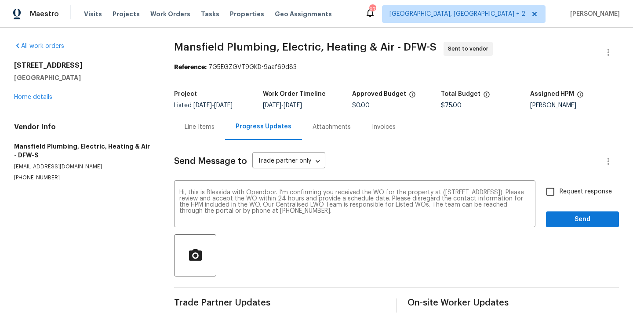
click at [600, 193] on span "Request response" at bounding box center [586, 191] width 52 height 9
click at [560, 193] on input "Request response" at bounding box center [550, 192] width 18 height 18
checkbox input "true"
click at [582, 229] on div "Send Message to Trade partner only Trade partner only ​ Hi, this is Blessida wi…" at bounding box center [396, 226] width 445 height 172
click at [578, 223] on span "Send" at bounding box center [582, 219] width 59 height 11
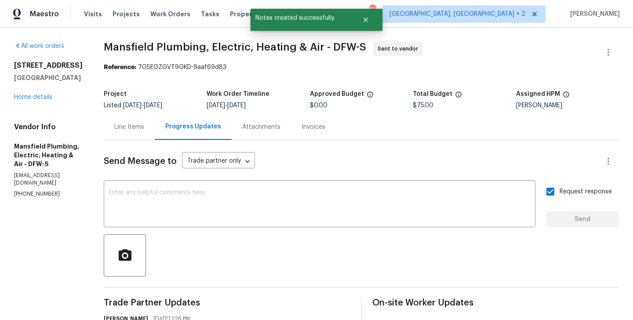
scroll to position [85, 0]
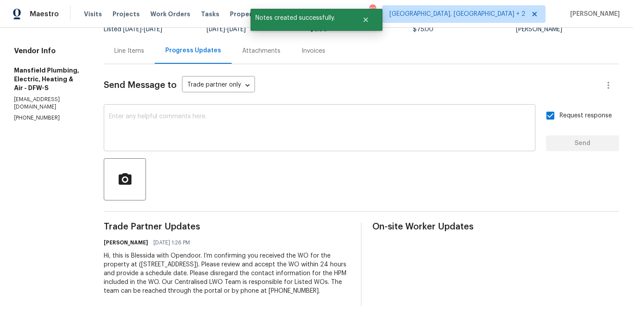
click at [230, 122] on textarea at bounding box center [319, 128] width 421 height 31
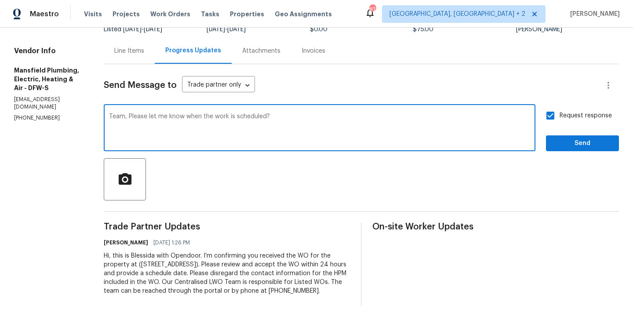
type textarea "Team, Please let me know when the work is scheduled?"
click at [596, 158] on div at bounding box center [362, 179] width 516 height 42
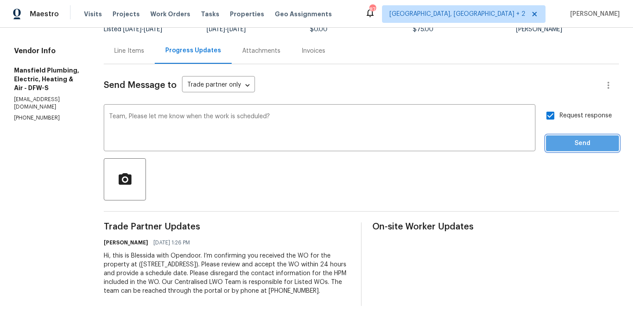
click at [583, 139] on span "Send" at bounding box center [582, 143] width 59 height 11
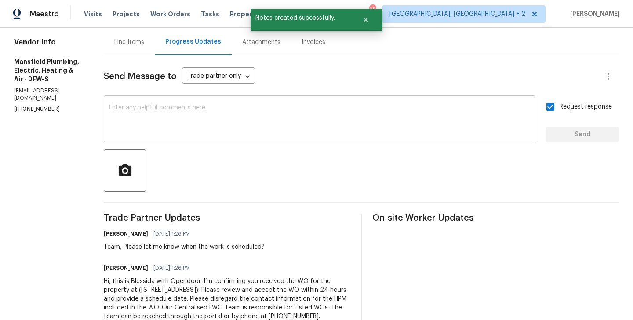
scroll to position [0, 0]
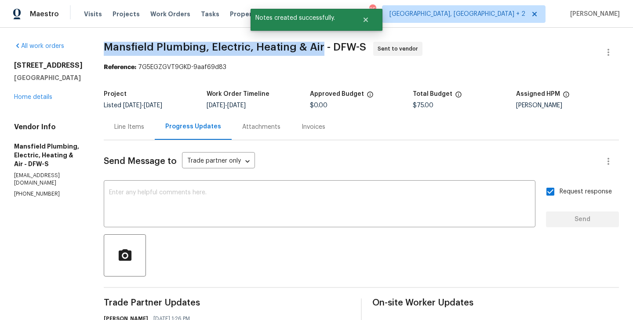
drag, startPoint x: 132, startPoint y: 51, endPoint x: 348, endPoint y: 42, distance: 215.3
click at [348, 42] on span "Mansfield Plumbing, Electric, Heating & Air - DFW-S" at bounding box center [235, 47] width 263 height 11
copy span "Mansfield Plumbing, Electric, Heating & Air"
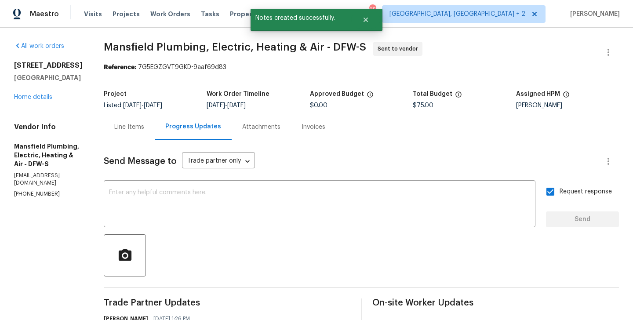
click at [40, 101] on div "4224 Tallulah Dr Plano, TX 75074 Home details" at bounding box center [48, 81] width 69 height 40
click at [46, 97] on link "Home details" at bounding box center [33, 97] width 38 height 6
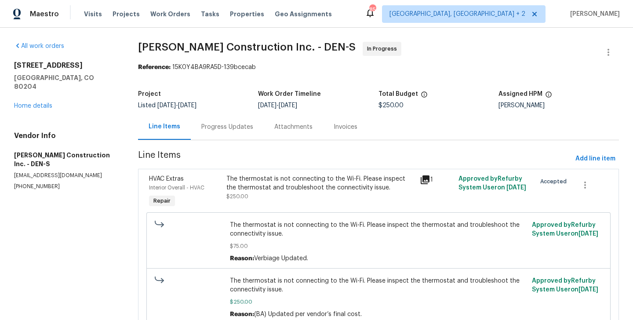
click at [235, 131] on div "Progress Updates" at bounding box center [227, 127] width 52 height 9
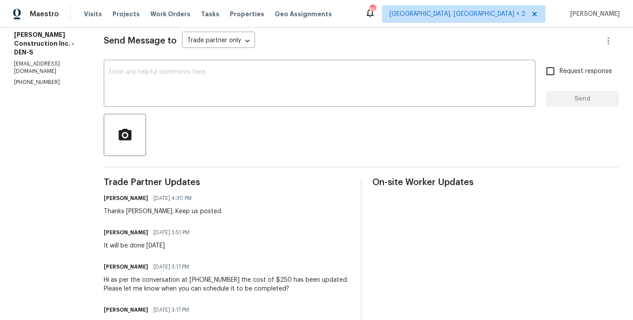
scroll to position [124, 0]
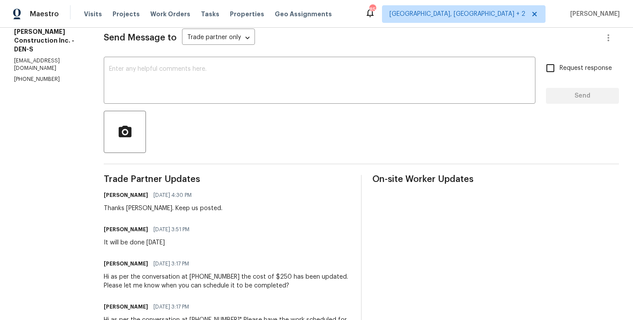
click at [121, 228] on h6 "[PERSON_NAME]" at bounding box center [126, 229] width 44 height 9
copy h6 "[PERSON_NAME]"
click at [177, 103] on div "x ​" at bounding box center [320, 81] width 432 height 45
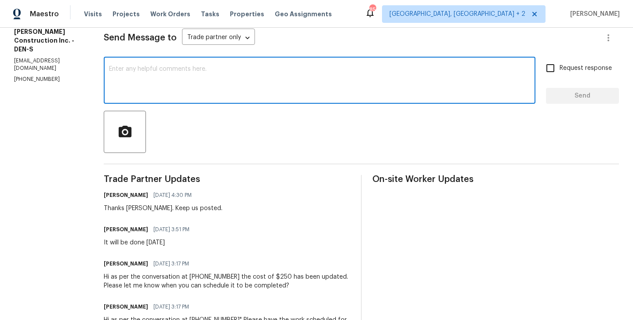
paste textarea "[PERSON_NAME]"
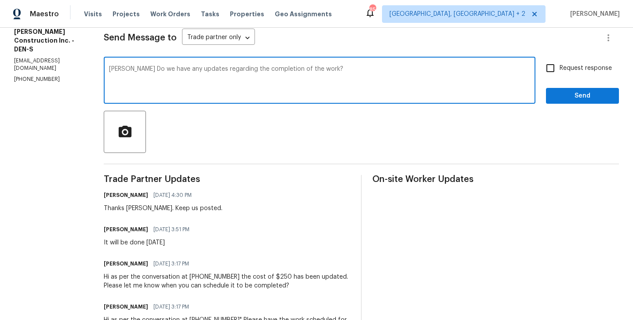
type textarea "[PERSON_NAME] Do we have any updates regarding the completion of the work?"
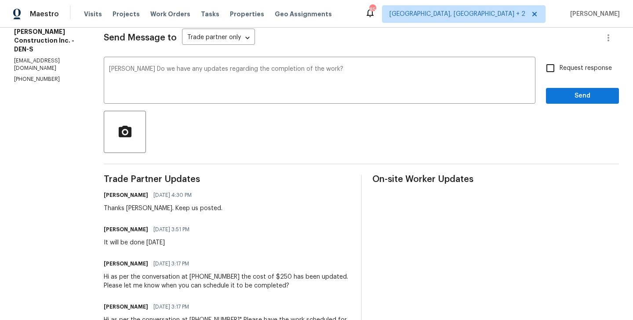
click at [561, 75] on label "Request response" at bounding box center [576, 68] width 71 height 18
click at [560, 75] on input "Request response" at bounding box center [550, 68] width 18 height 18
checkbox input "true"
click at [561, 93] on span "Send" at bounding box center [582, 96] width 59 height 11
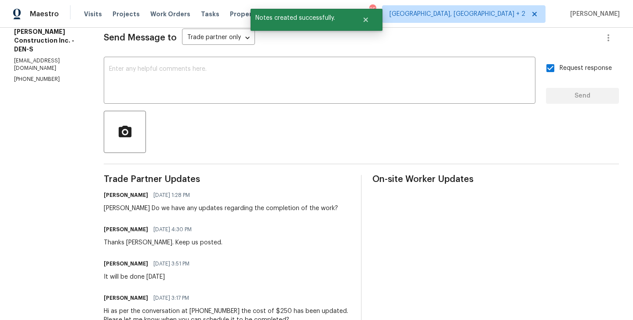
click at [47, 60] on section "All work orders 1245 Utica St Apt 104 Denver, CO 80204 Home details Vendor Info…" at bounding box center [48, 200] width 69 height 564
copy p "[PHONE_NUMBER]"
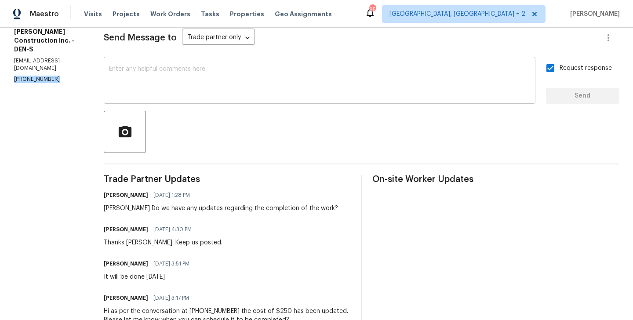
scroll to position [0, 0]
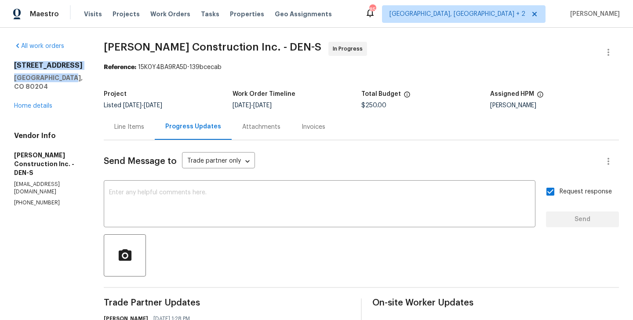
drag, startPoint x: 73, startPoint y: 77, endPoint x: 7, endPoint y: 65, distance: 67.9
click at [7, 65] on div "All work orders 1245 Utica St Apt 104 Denver, CO 80204 Home details Vendor Info…" at bounding box center [316, 324] width 633 height 592
copy div "1245 Utica St Apt 104 Denver, CO 80204"
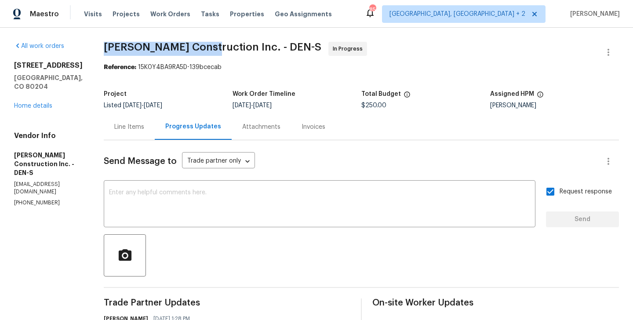
drag, startPoint x: 113, startPoint y: 47, endPoint x: 222, endPoint y: 47, distance: 109.1
click at [222, 47] on div "All work orders 1245 Utica St Apt 104 Denver, CO 80204 Home details Vendor Info…" at bounding box center [316, 324] width 633 height 592
copy span "Hanson Construction"
click at [32, 103] on link "Home details" at bounding box center [33, 106] width 38 height 6
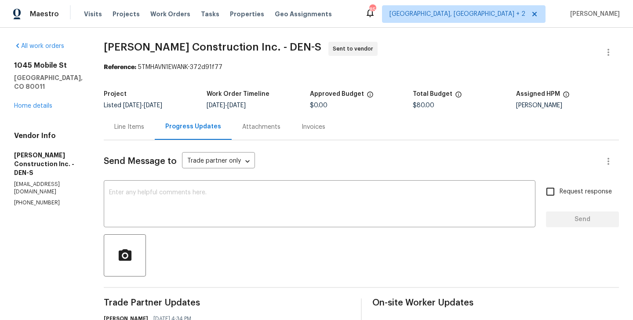
click at [49, 199] on p "[PHONE_NUMBER]" at bounding box center [48, 202] width 69 height 7
click at [49, 199] on p "(303) 435-2878" at bounding box center [48, 202] width 69 height 7
copy p "(303) 435-2878"
drag, startPoint x: 68, startPoint y: 73, endPoint x: 14, endPoint y: 54, distance: 57.5
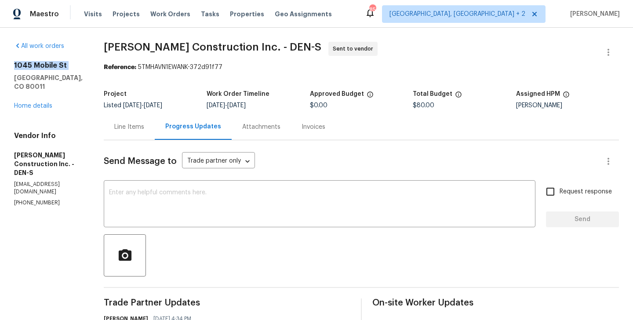
click at [14, 54] on div "All work orders 1045 Mobile St Aurora, CO 80011 Home details Vendor Info Hanson…" at bounding box center [48, 124] width 69 height 165
drag, startPoint x: 69, startPoint y: 76, endPoint x: 16, endPoint y: 62, distance: 54.7
click at [16, 62] on div "1045 Mobile St Aurora, CO 80011" at bounding box center [48, 76] width 69 height 30
click at [13, 62] on div "All work orders 1045 Mobile St Aurora, CO 80011 Home details Vendor Info Hanson…" at bounding box center [316, 212] width 633 height 369
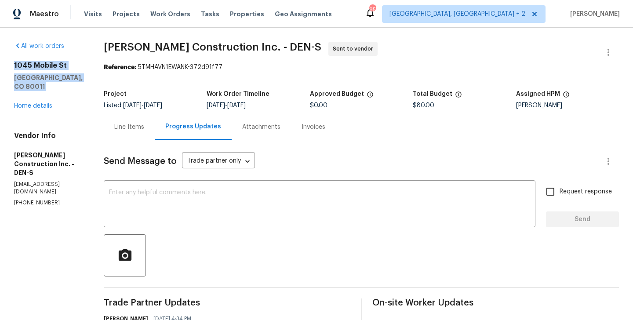
drag, startPoint x: 13, startPoint y: 62, endPoint x: 78, endPoint y: 78, distance: 66.7
click at [78, 77] on div "All work orders 1045 Mobile St Aurora, CO 80011 Home details Vendor Info Hanson…" at bounding box center [316, 212] width 633 height 369
copy div "1045 Mobile St Aurora, CO 80011"
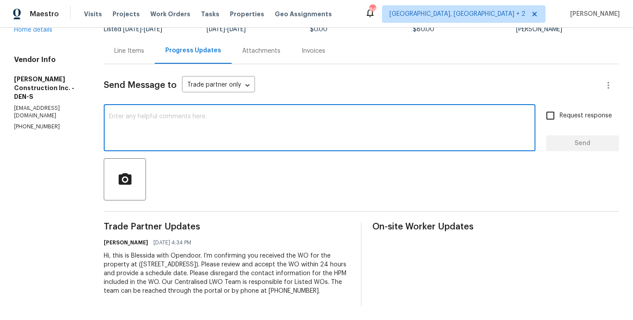
click at [186, 113] on textarea at bounding box center [319, 128] width 421 height 31
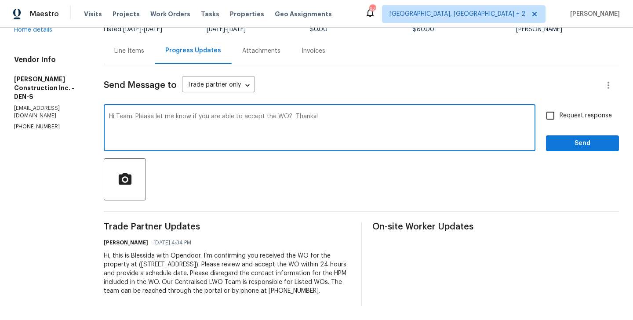
type textarea "Hi Team. Please let me know if you are able to accept the WO? Thanks!"
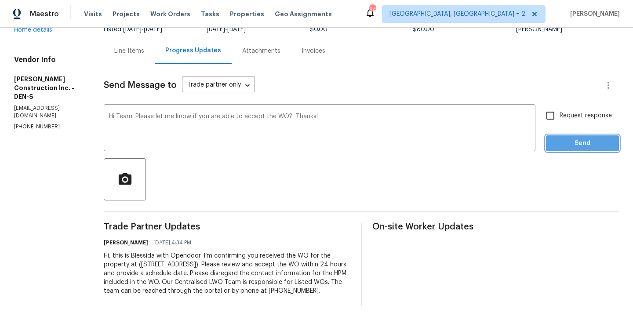
click at [587, 138] on span "Send" at bounding box center [582, 143] width 59 height 11
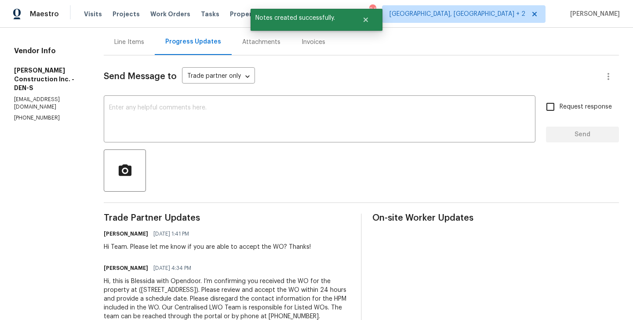
scroll to position [0, 0]
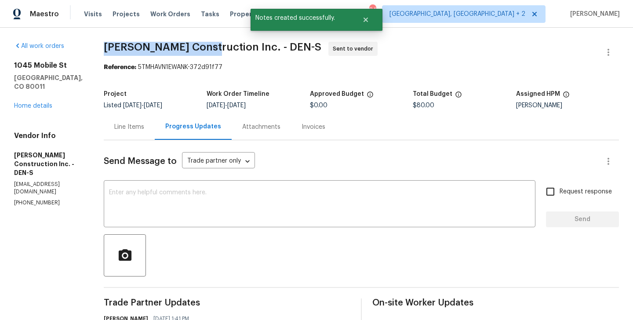
drag, startPoint x: 115, startPoint y: 46, endPoint x: 222, endPoint y: 52, distance: 106.6
click at [222, 52] on span "Hanson Construction Inc. - DEN-S Sent to vendor" at bounding box center [351, 52] width 494 height 21
copy span "Hanson Construction"
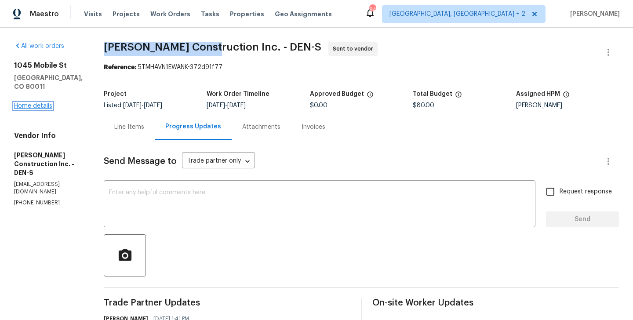
click at [36, 103] on link "Home details" at bounding box center [33, 106] width 38 height 6
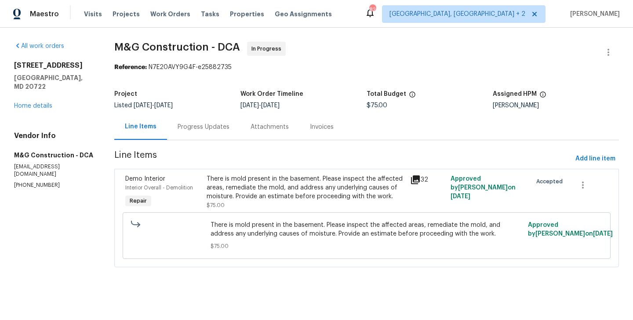
click at [255, 196] on div "There is mold present in the basement. Please inspect the affected areas, remed…" at bounding box center [306, 188] width 198 height 26
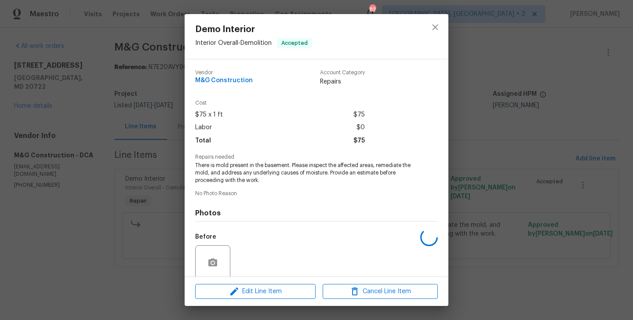
drag, startPoint x: 136, startPoint y: 169, endPoint x: 195, endPoint y: 135, distance: 67.6
click at [136, 169] on div "Demo Interior Interior Overall - Demolition Accepted Vendor M&G Construction Ac…" at bounding box center [316, 160] width 633 height 320
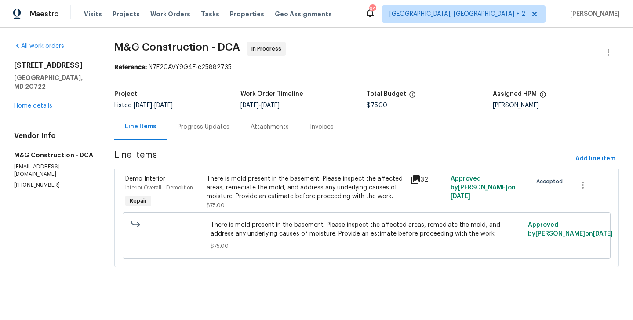
click at [194, 127] on div "Progress Updates" at bounding box center [204, 127] width 52 height 9
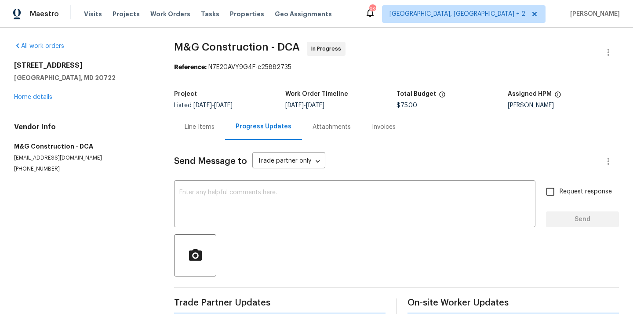
click at [198, 129] on div "Line Items" at bounding box center [200, 127] width 30 height 9
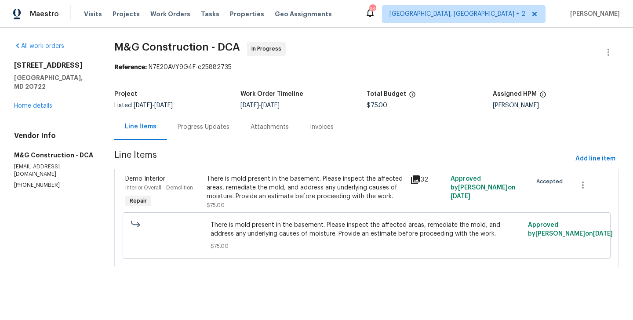
click at [205, 129] on div "Progress Updates" at bounding box center [204, 127] width 52 height 9
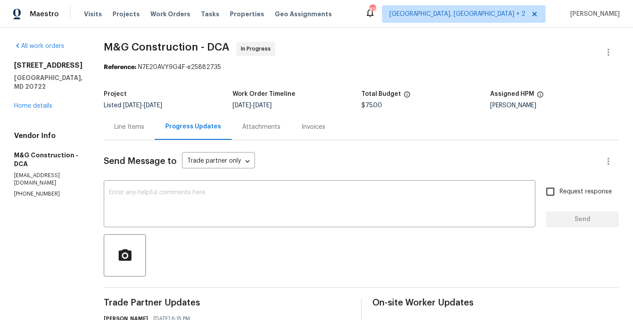
click at [132, 119] on div "Line Items" at bounding box center [129, 127] width 51 height 26
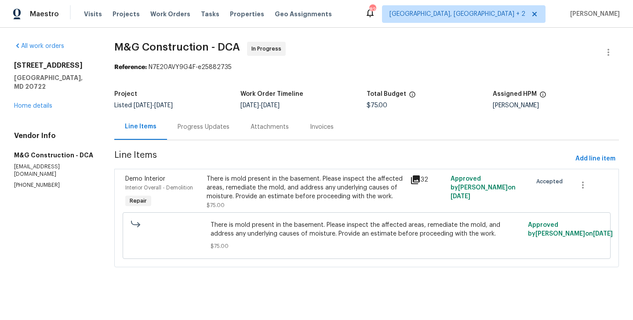
click at [268, 193] on div "There is mold present in the basement. Please inspect the affected areas, remed…" at bounding box center [306, 188] width 198 height 26
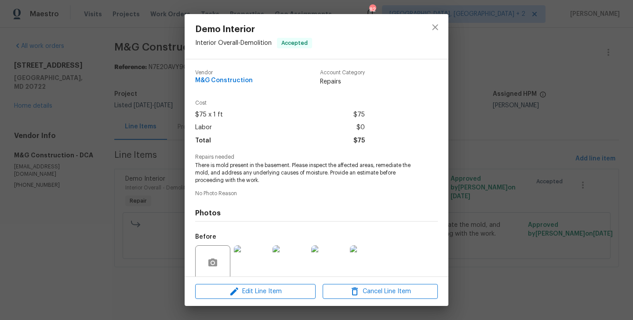
scroll to position [70, 0]
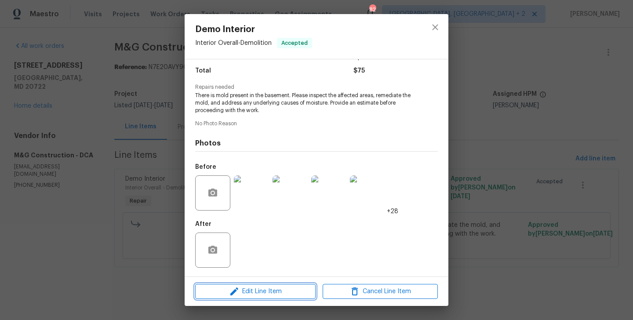
click at [255, 290] on span "Edit Line Item" at bounding box center [255, 291] width 115 height 11
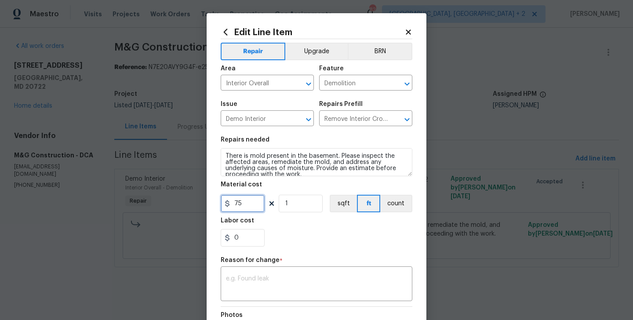
click at [240, 205] on input "75" at bounding box center [243, 204] width 44 height 18
type input "4500"
click at [278, 266] on div "Reason for change *" at bounding box center [317, 262] width 192 height 11
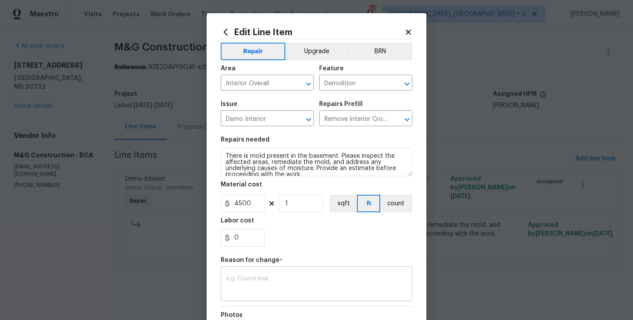
click at [304, 276] on textarea at bounding box center [316, 285] width 181 height 18
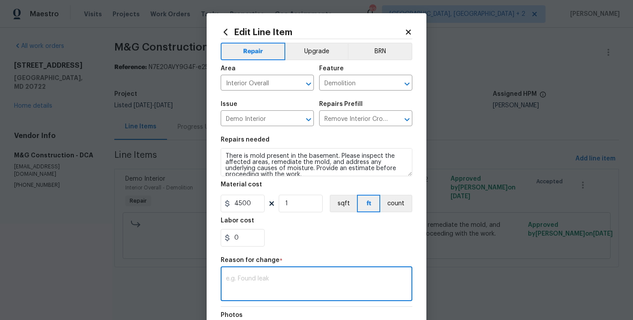
scroll to position [122, 0]
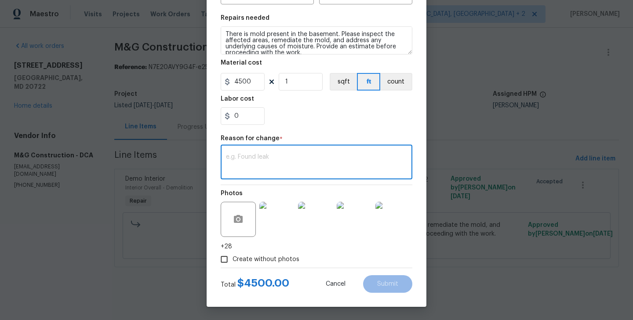
paste textarea "(BA) Updated cost per BR team approval."
type textarea "(BA) Updated cost per BR team approval."
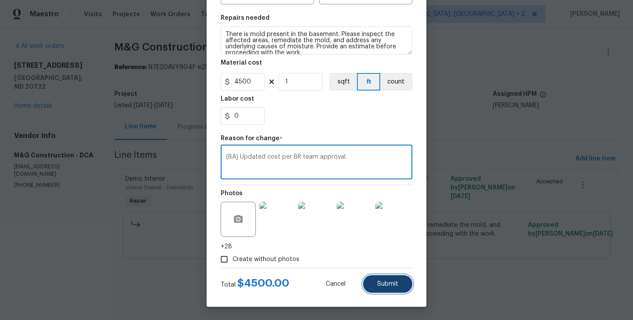
click at [388, 288] on button "Submit" at bounding box center [387, 284] width 49 height 18
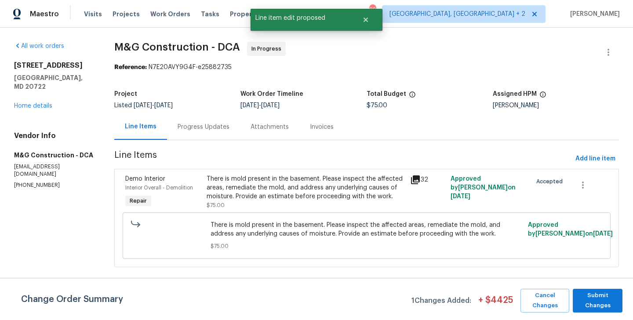
scroll to position [0, 0]
click at [592, 296] on span "Submit Changes" at bounding box center [598, 301] width 41 height 20
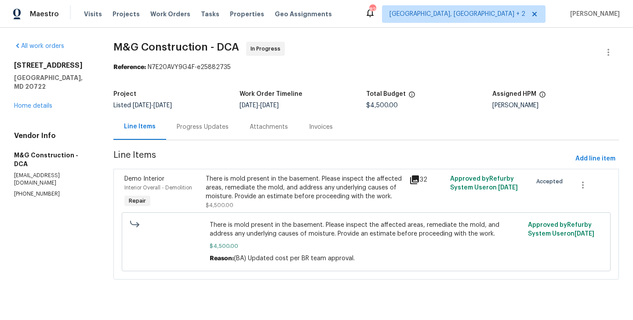
click at [219, 120] on div "Progress Updates" at bounding box center [202, 127] width 73 height 26
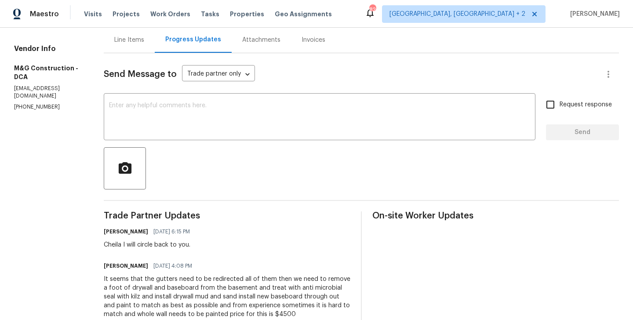
scroll to position [90, 0]
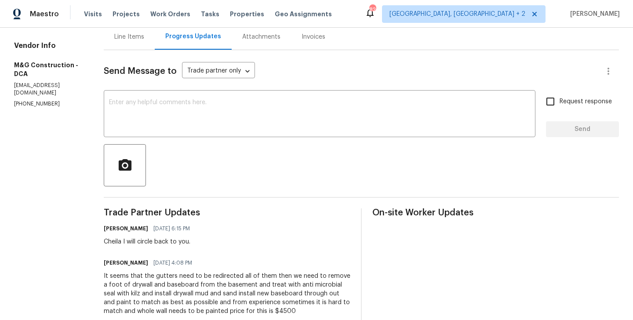
click at [112, 244] on div "Cheila I will circle back to you." at bounding box center [149, 242] width 91 height 9
copy div "Cheila"
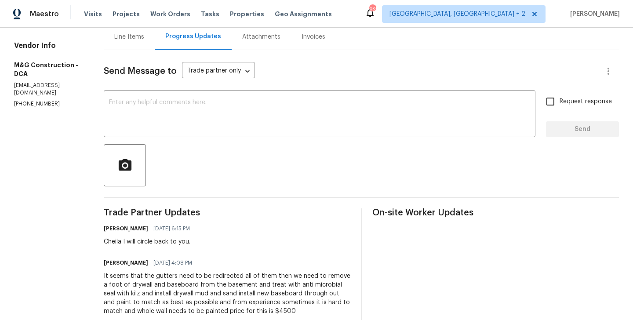
click at [157, 144] on div at bounding box center [362, 165] width 516 height 42
click at [154, 131] on div "x ​" at bounding box center [320, 114] width 432 height 45
paste textarea "Cheila"
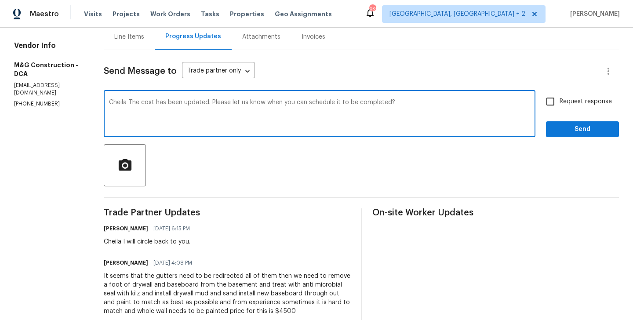
type textarea "Cheila The cost has been updated. Please let us know when you can schedule it t…"
click at [562, 103] on span "Request response" at bounding box center [586, 101] width 52 height 9
click at [560, 103] on input "Request response" at bounding box center [550, 101] width 18 height 18
checkbox input "true"
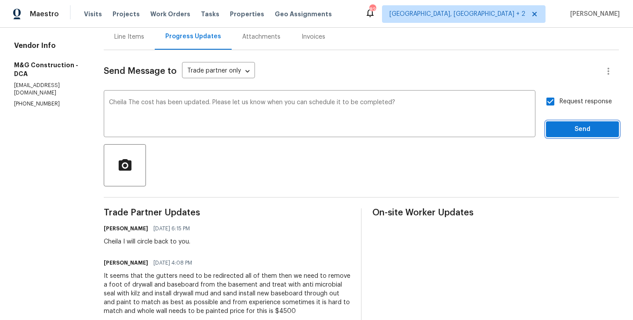
click at [562, 132] on span "Send" at bounding box center [582, 129] width 59 height 11
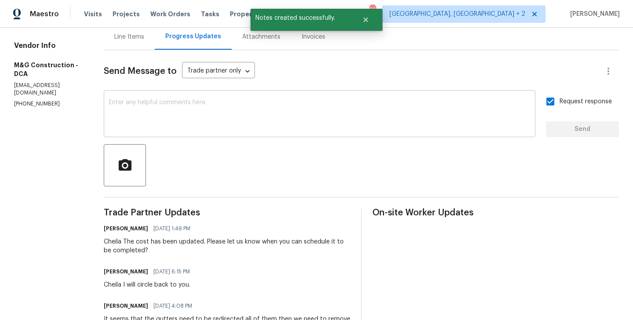
scroll to position [0, 0]
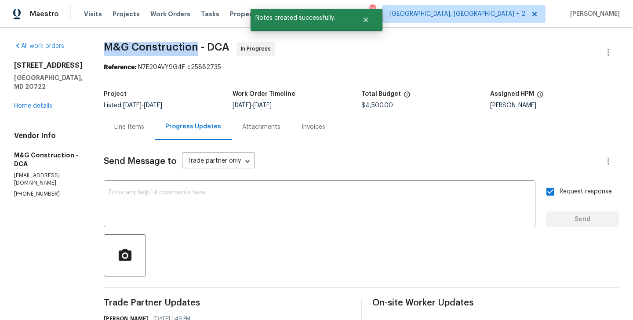
drag, startPoint x: 103, startPoint y: 48, endPoint x: 196, endPoint y: 49, distance: 92.8
click at [196, 49] on span "M&G Construction - DCA" at bounding box center [167, 47] width 126 height 11
copy span "M&G Construction"
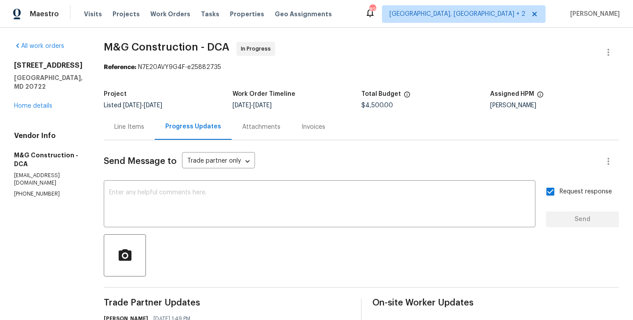
click at [45, 190] on p "(703) 864-2437" at bounding box center [48, 193] width 69 height 7
copy p "(703) 864-2437"
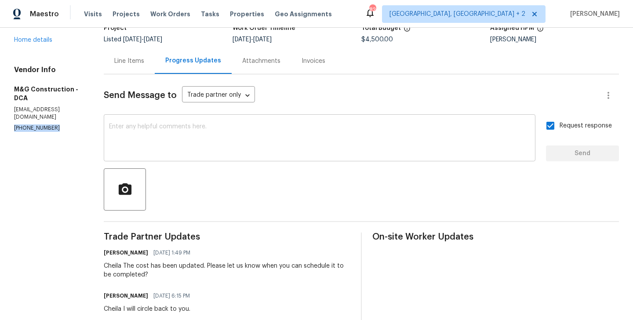
scroll to position [22, 0]
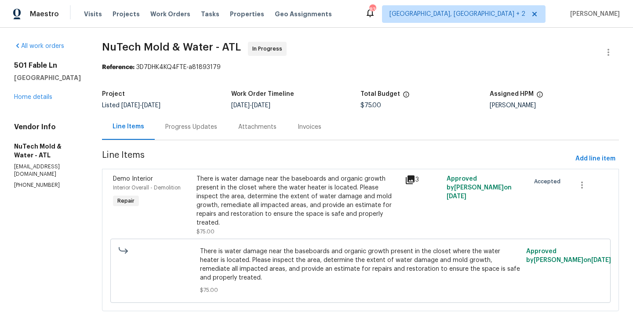
click at [189, 122] on div "Progress Updates" at bounding box center [191, 127] width 73 height 26
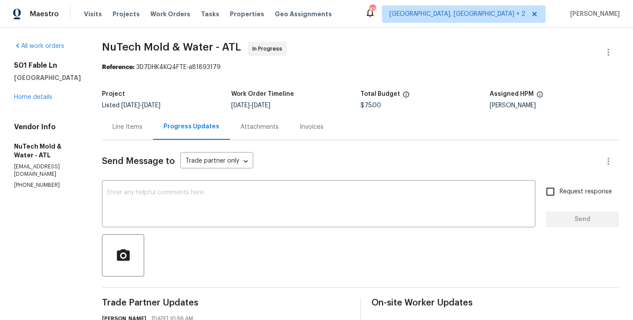
click at [113, 124] on div "Line Items" at bounding box center [128, 127] width 30 height 9
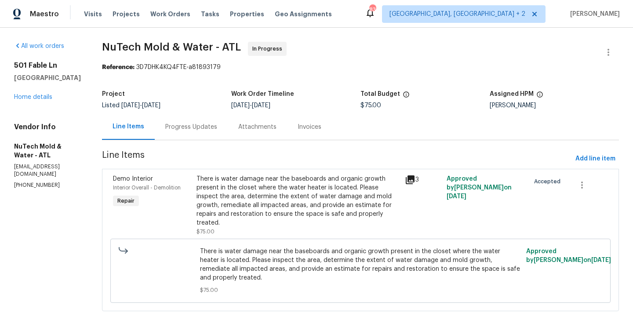
click at [183, 128] on div "Progress Updates" at bounding box center [191, 127] width 52 height 9
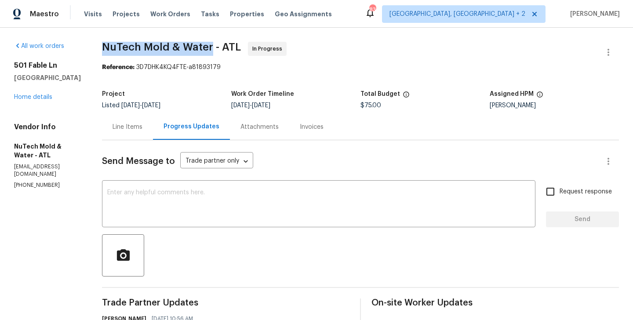
drag, startPoint x: 89, startPoint y: 48, endPoint x: 200, endPoint y: 48, distance: 111.3
copy span "NuTech Mold & Water"
click at [131, 126] on div "Line Items" at bounding box center [128, 127] width 30 height 9
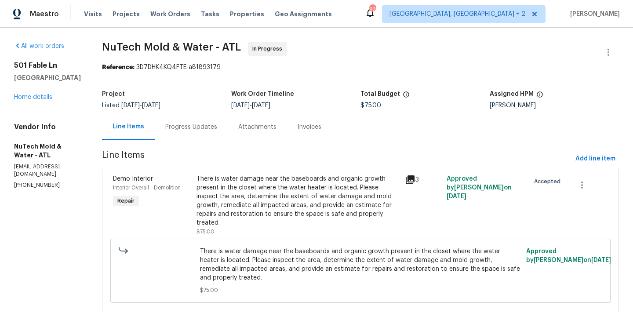
click at [196, 135] on div "Progress Updates" at bounding box center [191, 127] width 73 height 26
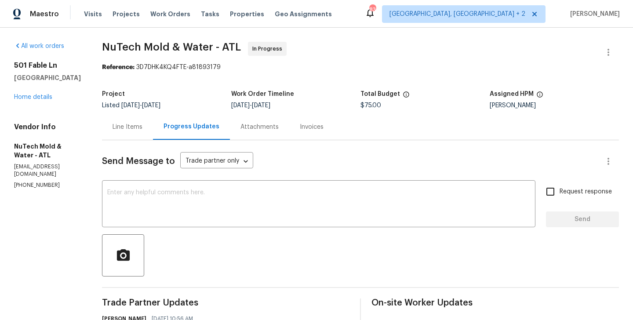
click at [123, 120] on div "Line Items" at bounding box center [127, 127] width 51 height 26
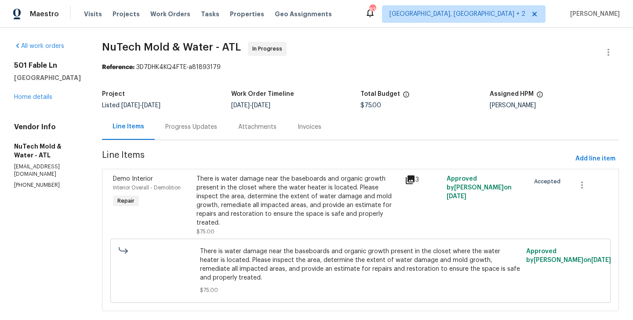
click at [303, 181] on div "There is water damage near the baseboards and organic growth present in the clo…" at bounding box center [298, 201] width 203 height 53
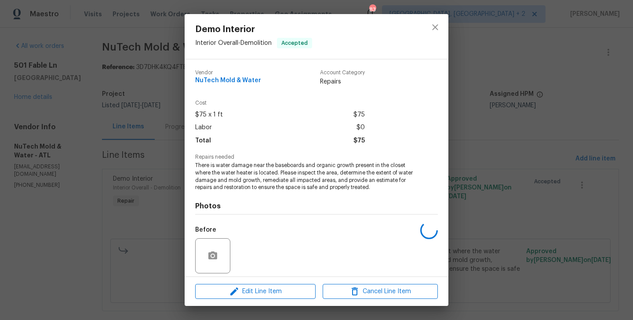
scroll to position [63, 0]
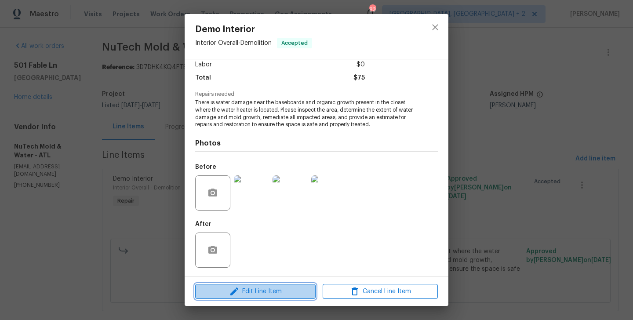
click at [252, 291] on span "Edit Line Item" at bounding box center [255, 291] width 115 height 11
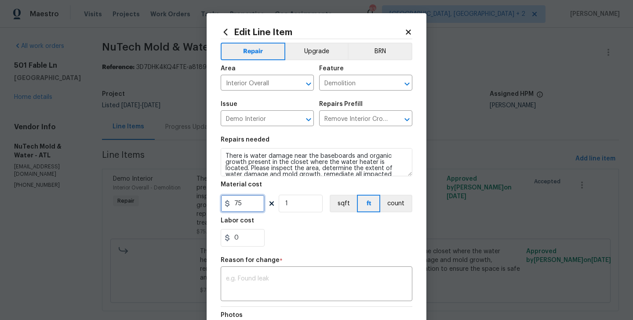
click at [237, 205] on input "75" at bounding box center [243, 204] width 44 height 18
type input "1224.67"
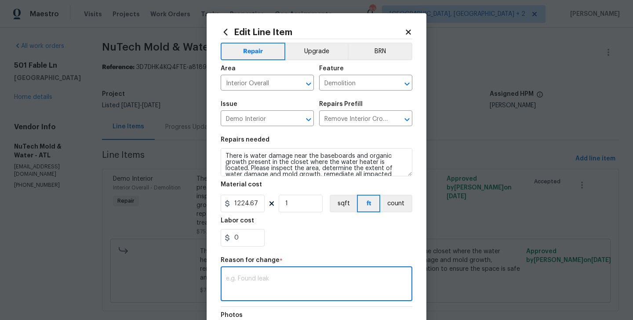
click at [265, 289] on textarea at bounding box center [316, 285] width 181 height 18
paste textarea "(BA) Updated cost per BR team approval."
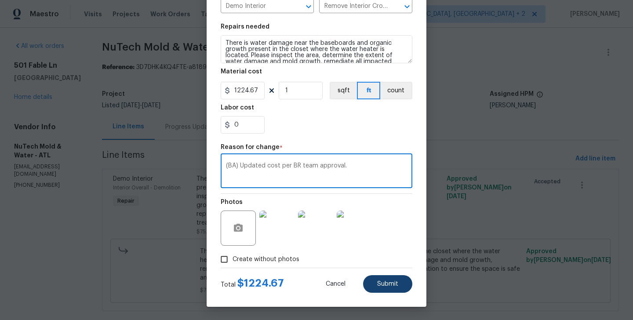
type textarea "(BA) Updated cost per BR team approval."
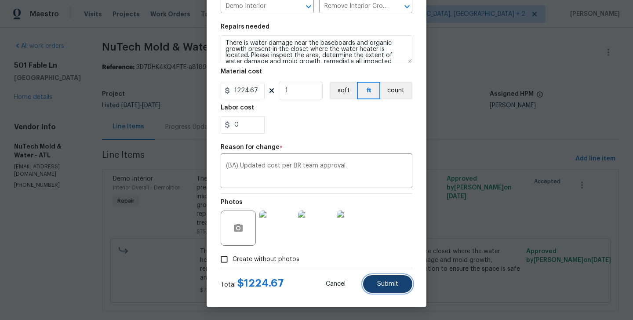
click at [391, 286] on span "Submit" at bounding box center [387, 284] width 21 height 7
type input "75"
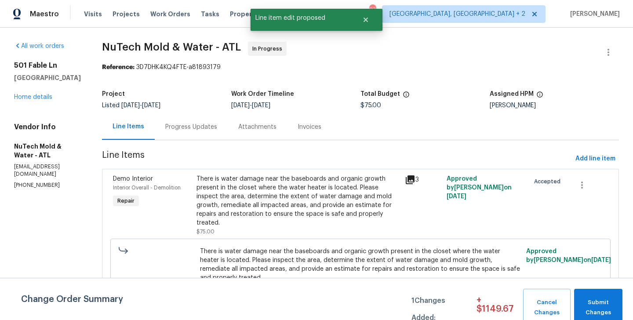
scroll to position [0, 0]
click at [604, 302] on span "Submit Changes" at bounding box center [599, 308] width 40 height 20
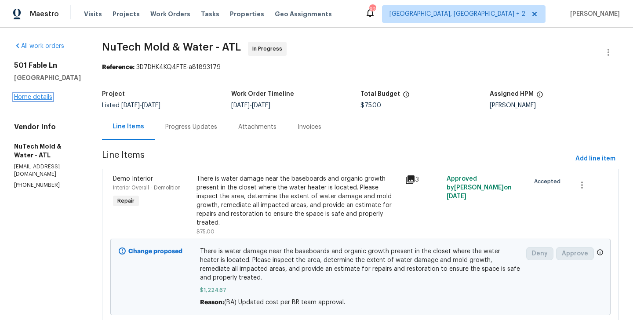
click at [24, 98] on link "Home details" at bounding box center [33, 97] width 38 height 6
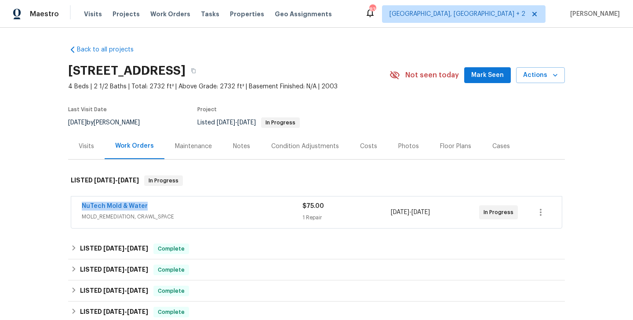
drag, startPoint x: 157, startPoint y: 206, endPoint x: 80, endPoint y: 207, distance: 77.0
click at [79, 207] on div "NuTech Mold & Water MOLD_REMEDIATION, CRAWL_SPACE $75.00 1 Repair 8/27/2025 - 8…" at bounding box center [316, 213] width 491 height 32
copy link "NuTech Mold & Water"
click at [97, 207] on link "NuTech Mold & Water" at bounding box center [115, 206] width 66 height 6
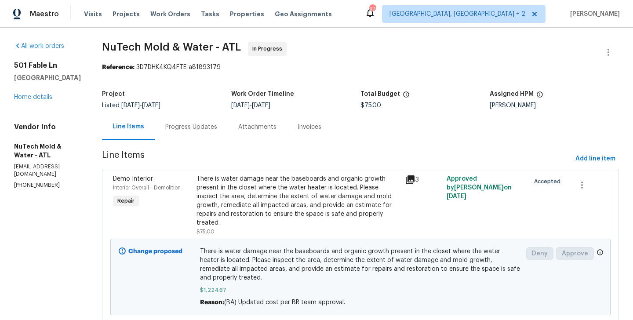
click at [277, 286] on span "$1,224.67" at bounding box center [360, 290] width 321 height 9
drag, startPoint x: 217, startPoint y: 272, endPoint x: 192, endPoint y: 272, distance: 25.1
click at [198, 272] on div "There is water damage near the baseboards and organic growth present in the clo…" at bounding box center [361, 277] width 326 height 65
copy span "$1,224.67"
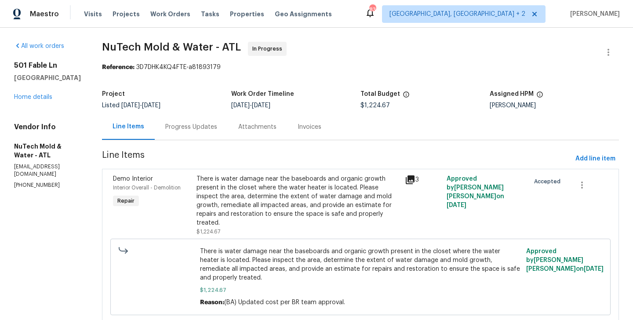
click at [168, 131] on div "Progress Updates" at bounding box center [191, 127] width 52 height 9
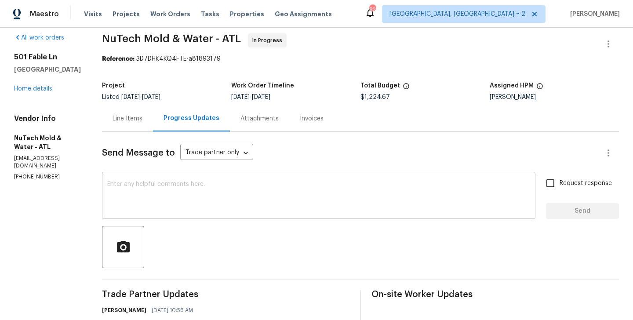
scroll to position [93, 0]
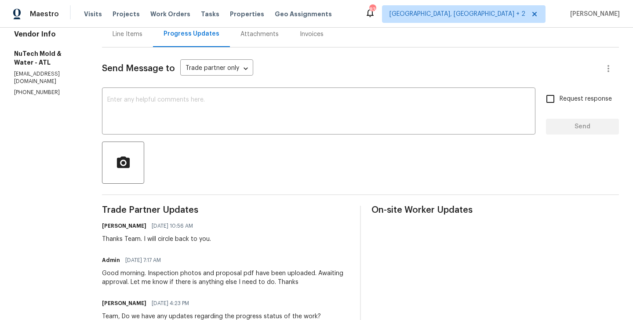
click at [117, 238] on div "Thanks Team. I will circle back to you." at bounding box center [156, 239] width 109 height 9
copy div "Team"
click at [169, 101] on textarea at bounding box center [318, 112] width 423 height 31
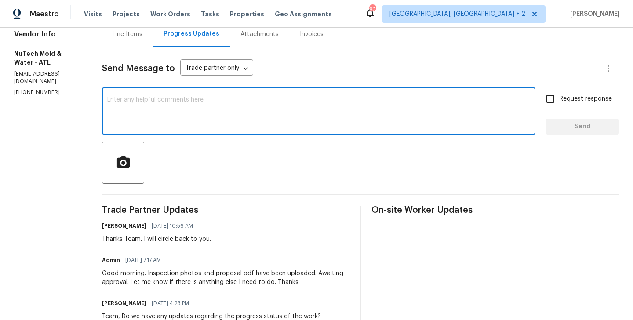
paste textarea "Team"
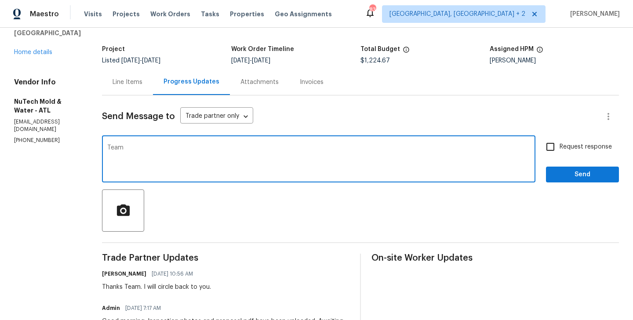
scroll to position [0, 0]
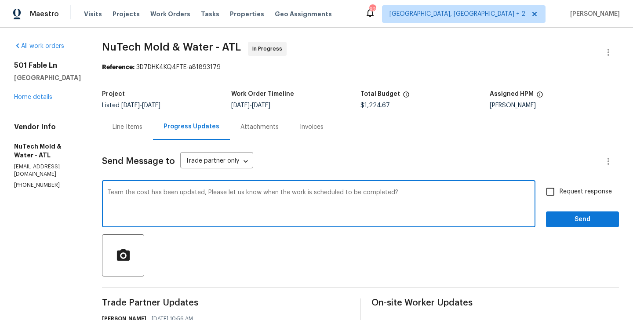
type textarea "Team the cost has been updated, Please let us know when the work is scheduled t…"
click at [557, 198] on input "Request response" at bounding box center [550, 192] width 18 height 18
checkbox input "true"
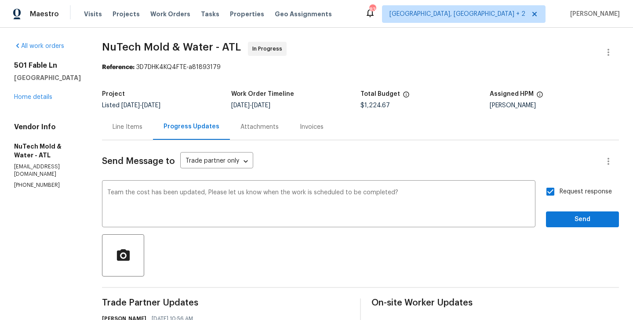
click at [557, 211] on div "Request response Send" at bounding box center [582, 205] width 73 height 45
click at [556, 215] on span "Send" at bounding box center [582, 219] width 59 height 11
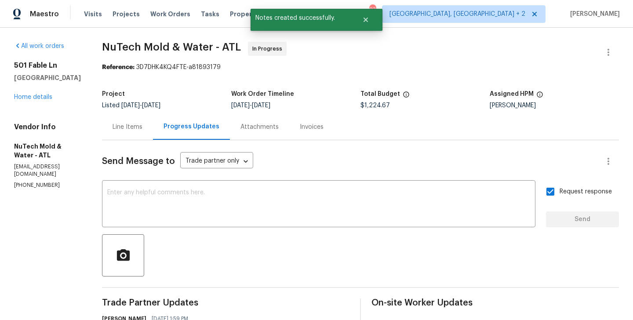
click at [113, 124] on div "Line Items" at bounding box center [128, 127] width 30 height 9
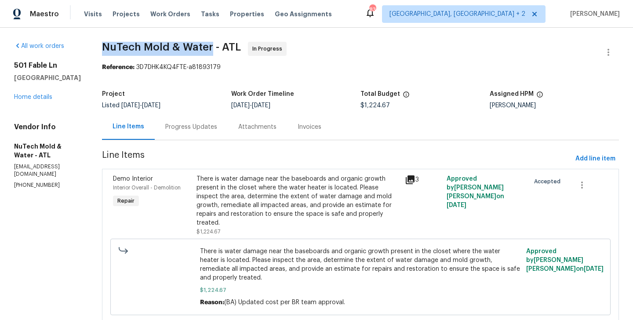
drag, startPoint x: 93, startPoint y: 45, endPoint x: 201, endPoint y: 49, distance: 107.8
click at [201, 49] on span "NuTech Mold & Water - ATL" at bounding box center [171, 47] width 139 height 11
copy span "NuTech Mold & Water"
click at [32, 182] on p "[PHONE_NUMBER]" at bounding box center [47, 185] width 67 height 7
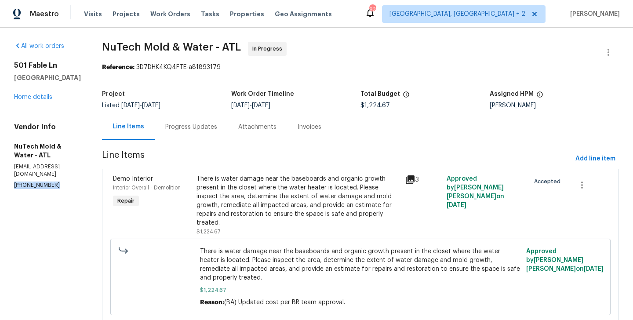
click at [32, 182] on p "[PHONE_NUMBER]" at bounding box center [47, 185] width 67 height 7
copy p "[PHONE_NUMBER]"
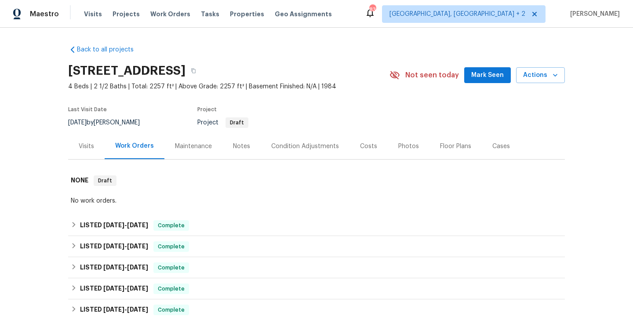
scroll to position [198, 0]
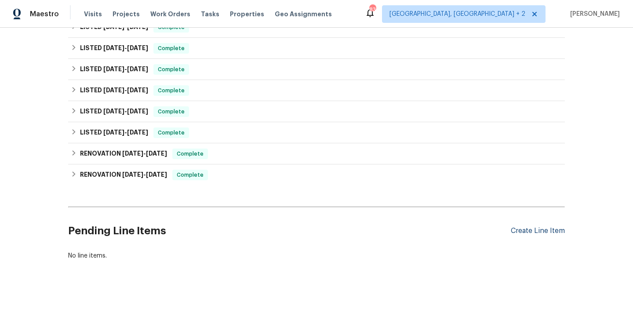
click at [551, 229] on div "Create Line Item" at bounding box center [538, 231] width 54 height 8
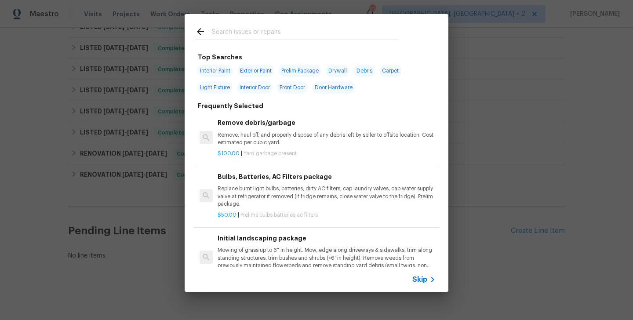
click at [251, 31] on input "text" at bounding box center [305, 32] width 187 height 13
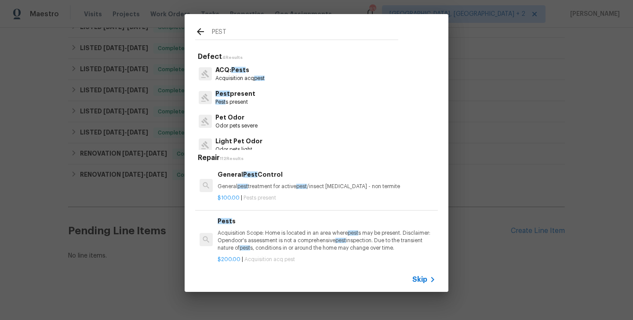
type input "PEST"
click at [267, 187] on p "General pest treatment for active pest /insect infestation - non termite" at bounding box center [327, 186] width 218 height 7
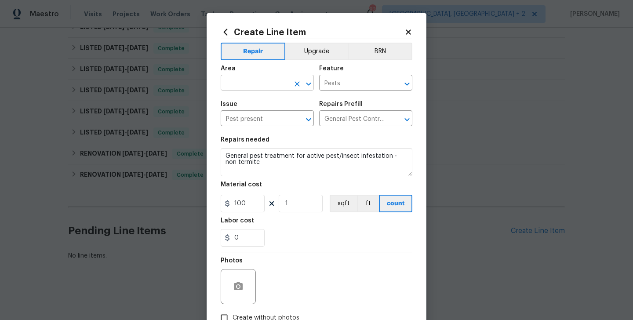
click at [256, 84] on input "text" at bounding box center [255, 84] width 69 height 14
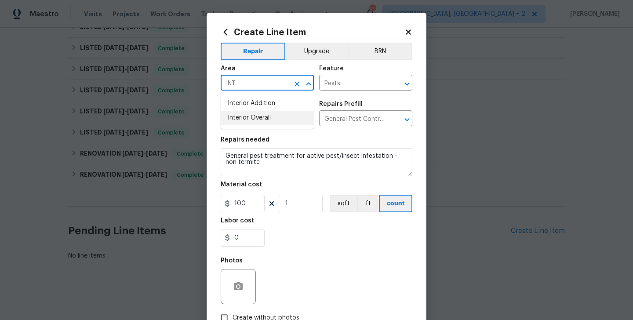
drag, startPoint x: 256, startPoint y: 121, endPoint x: 256, endPoint y: 136, distance: 15.8
click at [256, 121] on li "Interior Overall" at bounding box center [267, 118] width 93 height 15
type input "Interior Overall"
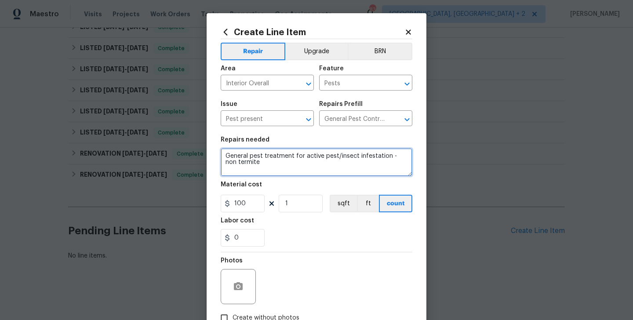
click at [256, 167] on textarea "General pest treatment for active pest/insect infestation - non termite" at bounding box center [317, 162] width 192 height 28
paste textarea "Please perform a general pest treatment for active infestation. Treat for spide…"
type textarea "Please perform a general pest treatment for active infestation. Treat for spide…"
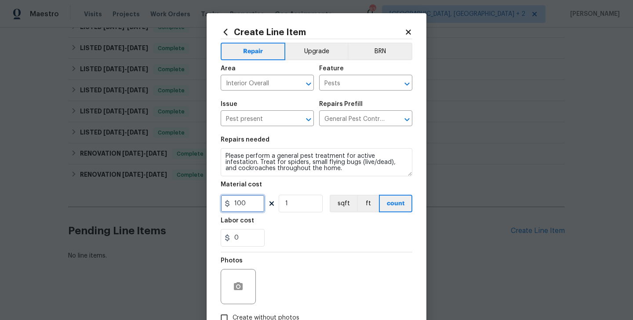
click at [241, 199] on input "100" at bounding box center [243, 204] width 44 height 18
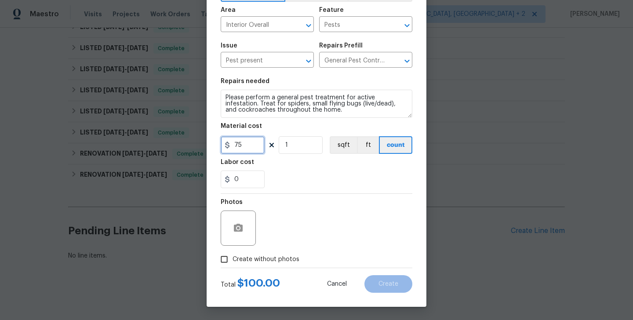
type input "75"
click at [254, 259] on span "Create without photos" at bounding box center [266, 259] width 67 height 9
click at [233, 259] on input "Create without photos" at bounding box center [224, 259] width 17 height 17
checkbox input "true"
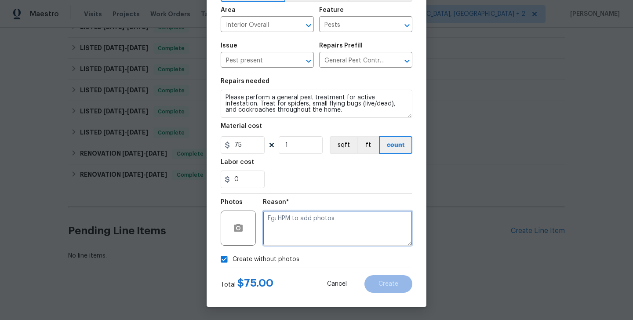
click at [347, 235] on textarea at bounding box center [338, 228] width 150 height 35
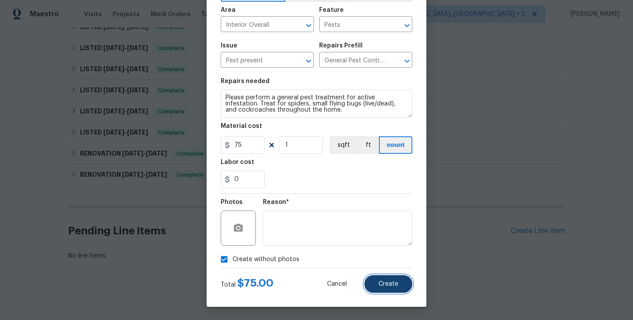
click at [395, 287] on span "Create" at bounding box center [389, 284] width 20 height 7
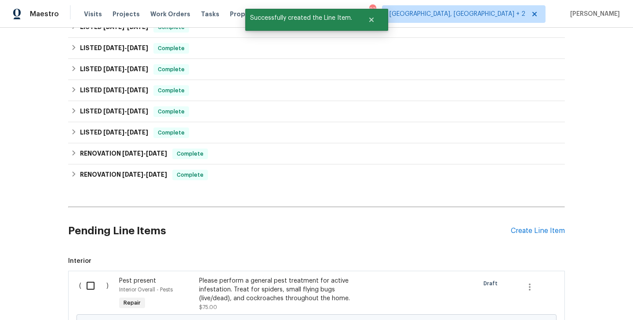
scroll to position [307, 0]
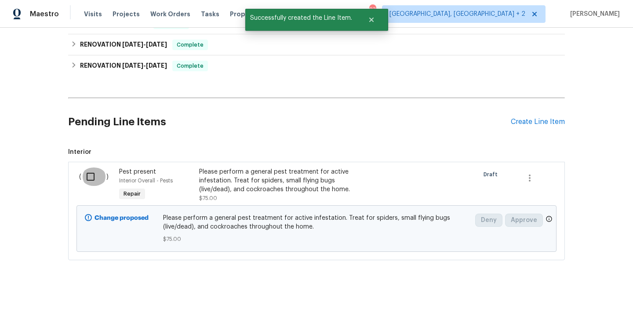
click at [91, 182] on input "checkbox" at bounding box center [93, 177] width 25 height 18
checkbox input "true"
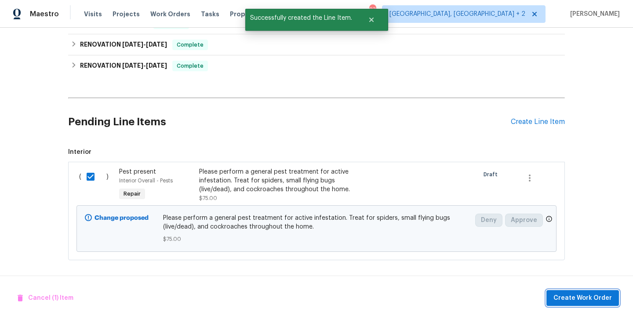
click at [574, 301] on span "Create Work Order" at bounding box center [583, 298] width 59 height 11
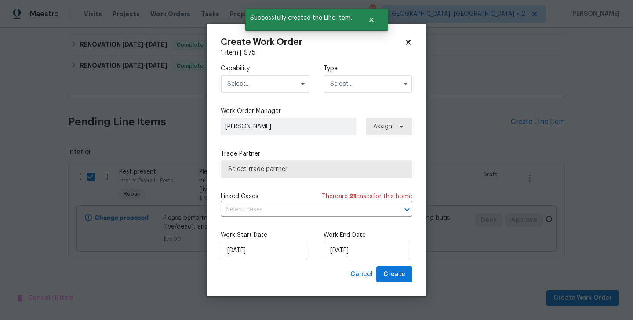
click at [257, 79] on input "text" at bounding box center [265, 84] width 89 height 18
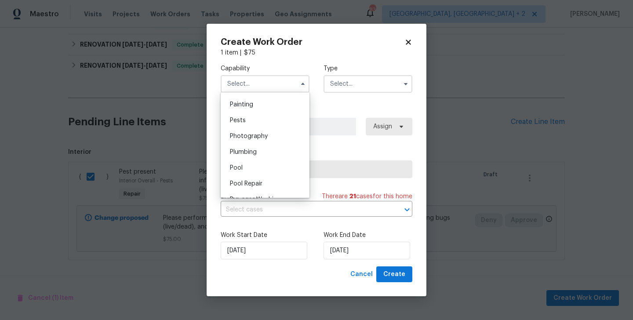
scroll to position [738, 0]
click at [264, 123] on div "Pests" at bounding box center [265, 120] width 84 height 16
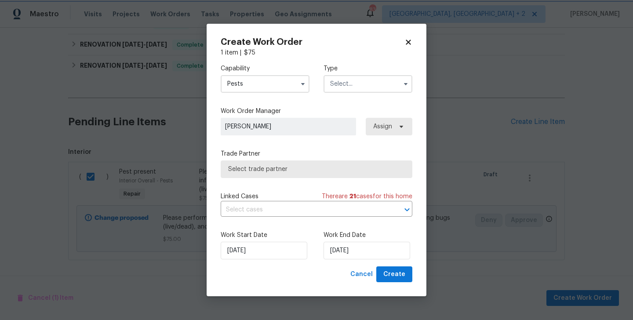
type input "Pests"
click at [347, 78] on input "text" at bounding box center [368, 84] width 89 height 18
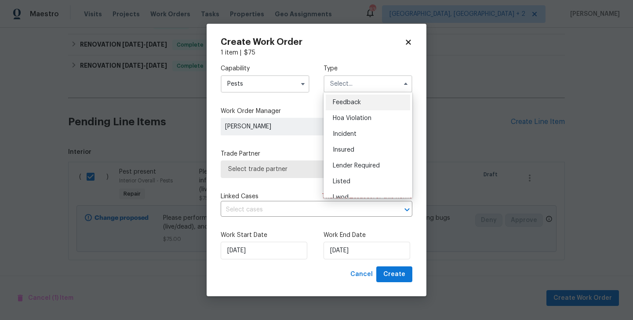
click at [355, 96] on div "Feedback" at bounding box center [368, 103] width 84 height 16
type input "Feedback"
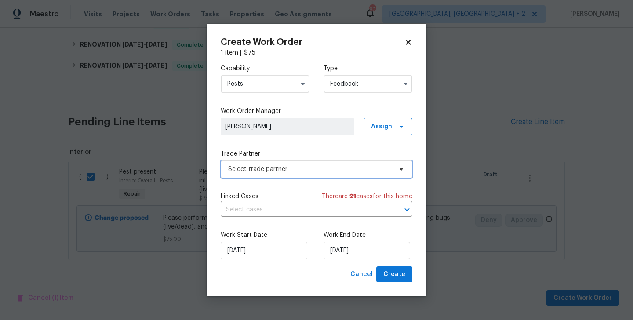
click at [242, 164] on span "Select trade partner" at bounding box center [317, 170] width 192 height 18
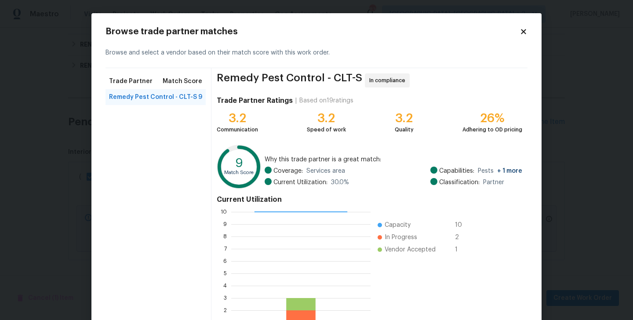
scroll to position [68, 0]
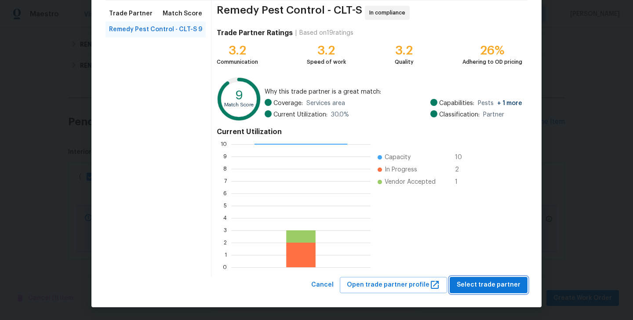
click at [476, 278] on button "Select trade partner" at bounding box center [489, 285] width 78 height 16
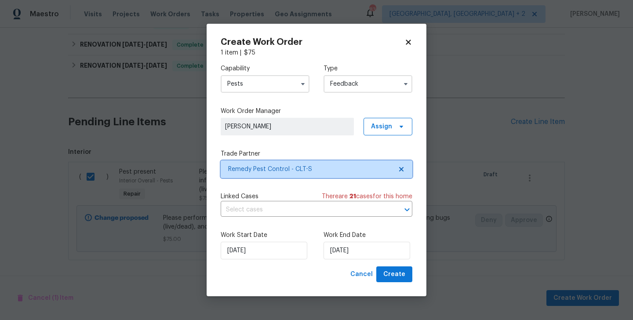
scroll to position [0, 0]
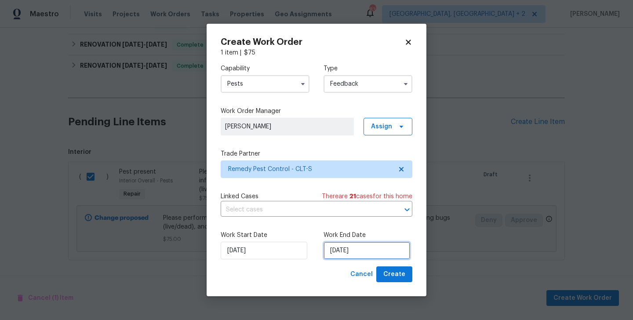
click at [360, 245] on input "28/08/2025" at bounding box center [367, 251] width 87 height 18
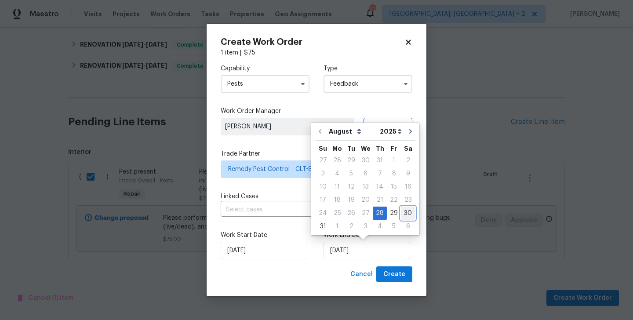
click at [406, 209] on div "30" at bounding box center [408, 213] width 14 height 12
type input "30/08/2025"
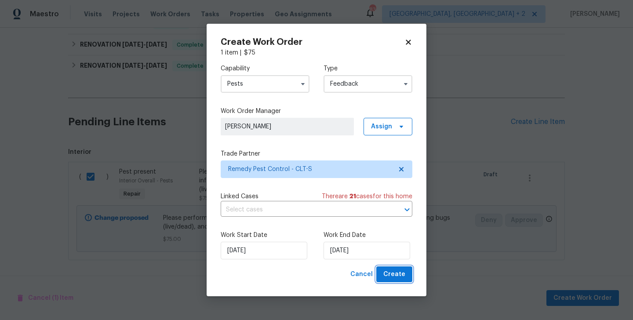
click at [403, 274] on span "Create" at bounding box center [395, 274] width 22 height 11
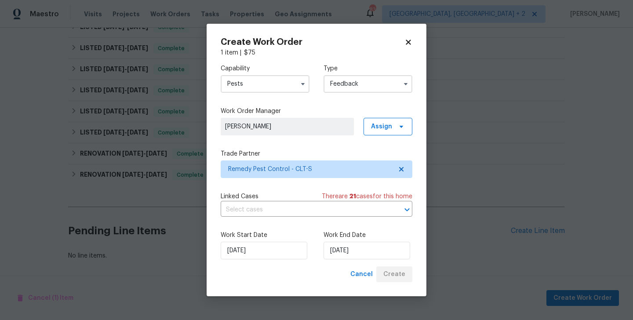
scroll to position [243, 0]
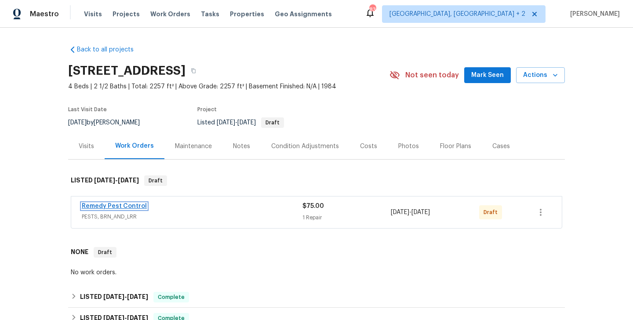
click at [136, 206] on link "Remedy Pest Control" at bounding box center [114, 206] width 65 height 6
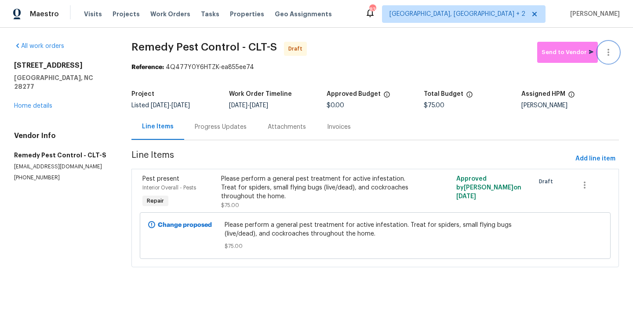
click at [611, 48] on icon "button" at bounding box center [609, 52] width 11 height 11
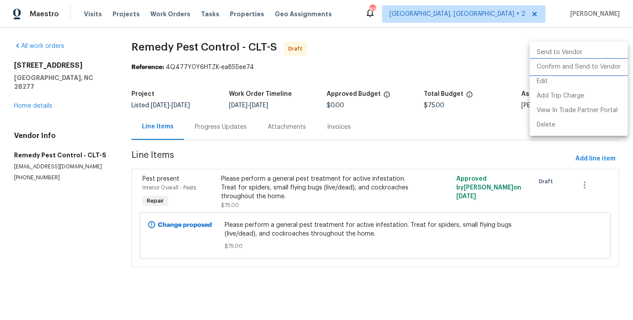
click at [611, 63] on li "Confirm and Send to Vendor" at bounding box center [579, 67] width 98 height 15
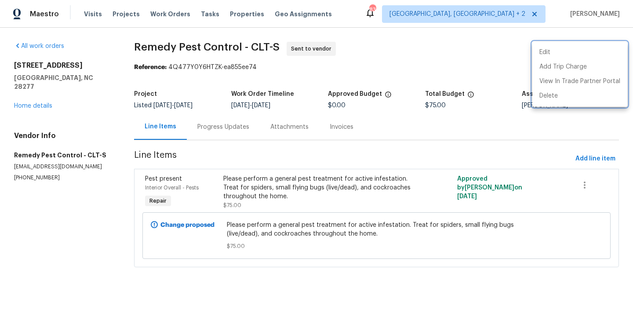
click at [210, 132] on div at bounding box center [316, 160] width 633 height 320
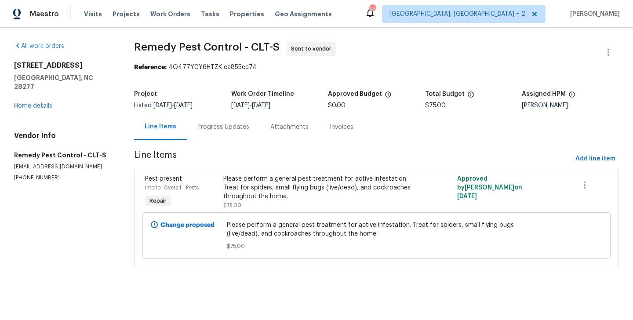
click at [215, 133] on div "Progress Updates" at bounding box center [223, 127] width 73 height 26
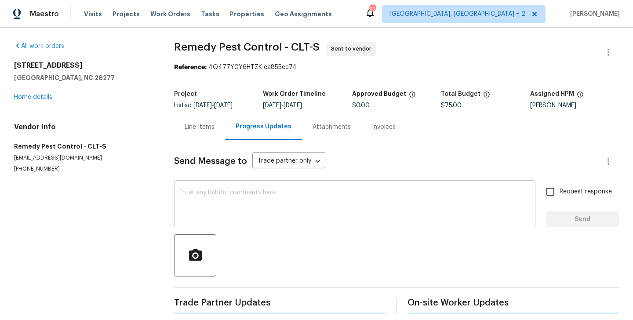
click at [249, 200] on textarea at bounding box center [354, 205] width 351 height 31
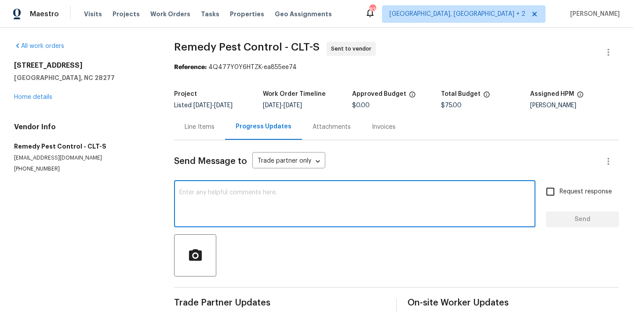
paste textarea "Hi, this is Blessida with Opendoor. I’m confirming you received the WO for the …"
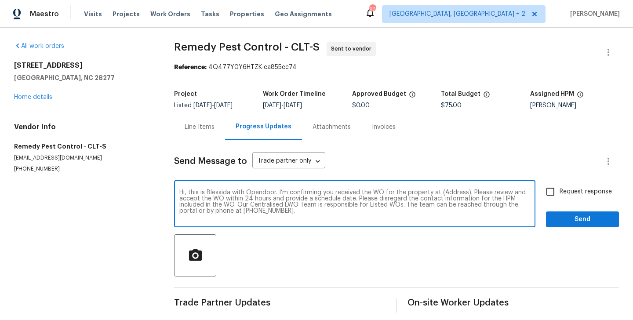
click at [452, 191] on textarea "Hi, this is Blessida with Opendoor. I’m confirming you received the WO for the …" at bounding box center [354, 205] width 351 height 31
paste textarea "[STREET_ADDRESS]"
type textarea "Hi, this is Blessida with Opendoor. I’m confirming you received the WO for the …"
click at [571, 191] on span "Request response" at bounding box center [586, 191] width 52 height 9
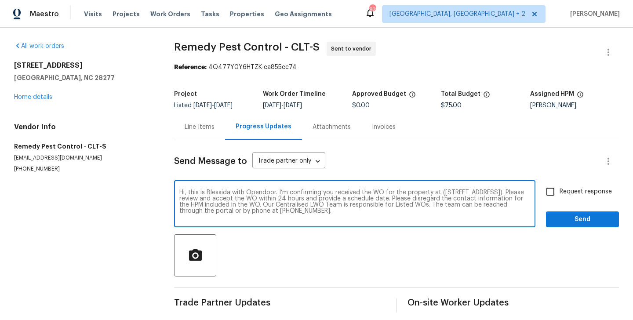
click at [560, 191] on input "Request response" at bounding box center [550, 192] width 18 height 18
checkbox input "true"
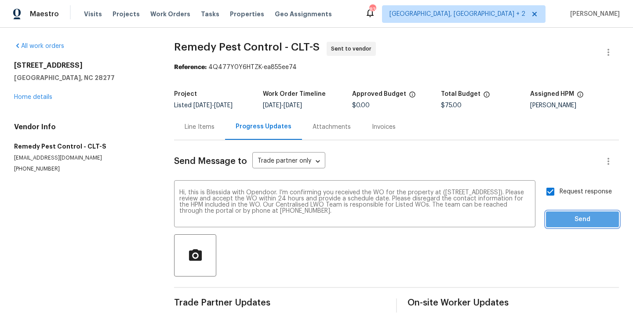
click at [564, 216] on span "Send" at bounding box center [582, 219] width 59 height 11
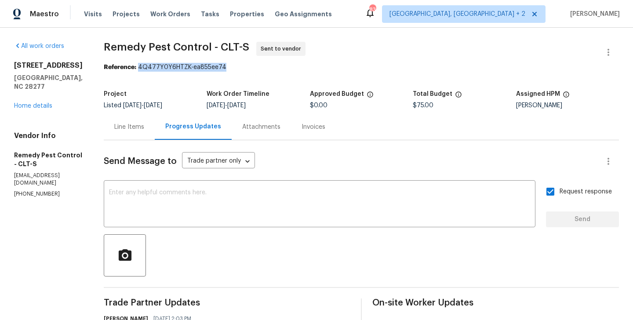
drag, startPoint x: 127, startPoint y: 67, endPoint x: 243, endPoint y: 67, distance: 116.1
click at [243, 67] on div "Reference: 4Q477Y0Y6HTZK-ea855ee74" at bounding box center [362, 67] width 516 height 9
copy div "4Q477Y0Y6HTZK-ea855ee74"
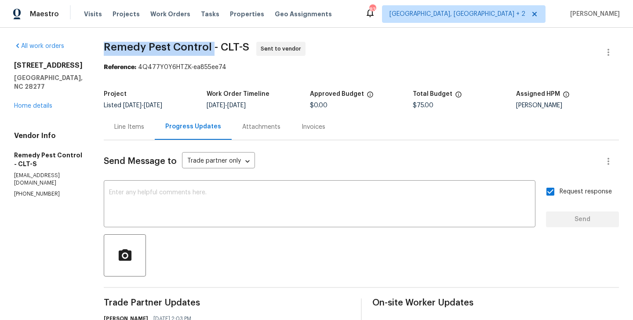
drag, startPoint x: 91, startPoint y: 45, endPoint x: 198, endPoint y: 47, distance: 107.4
click at [198, 47] on span "Remedy Pest Control - CLT-S" at bounding box center [177, 47] width 146 height 11
copy span "Remedy Pest Control"
